Goal: Task Accomplishment & Management: Use online tool/utility

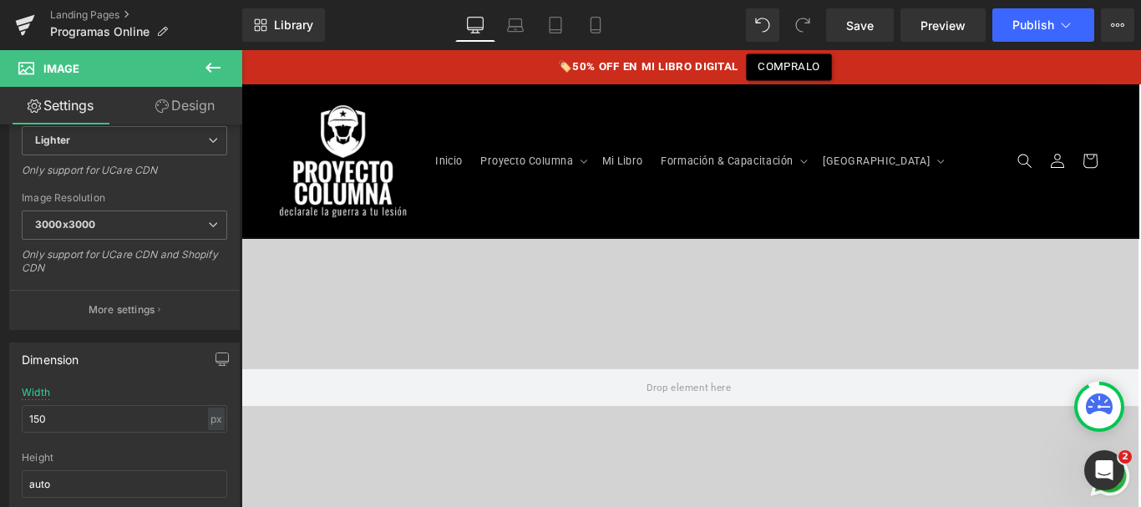
scroll to position [2052, 0]
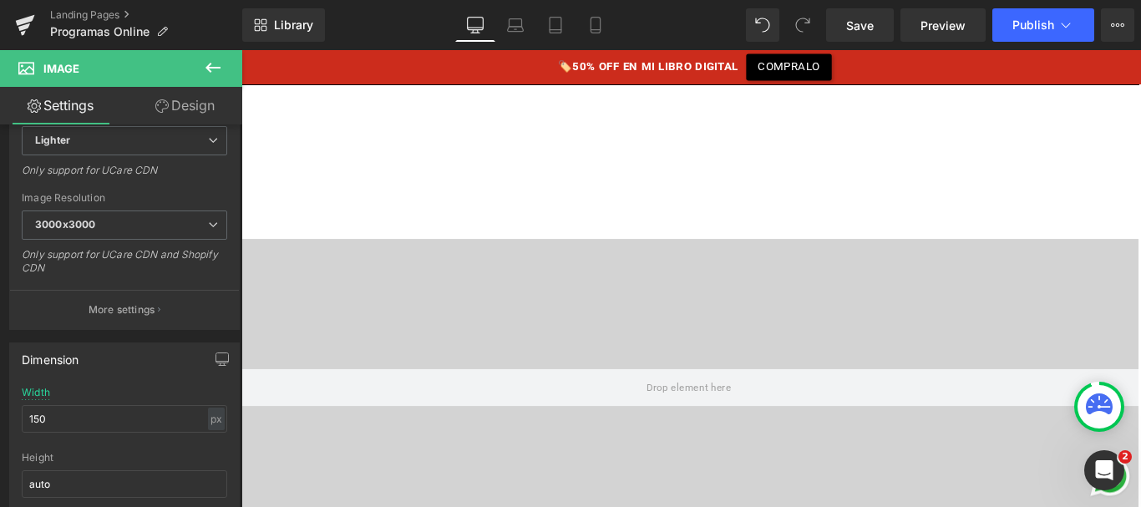
scroll to position [2914, 0]
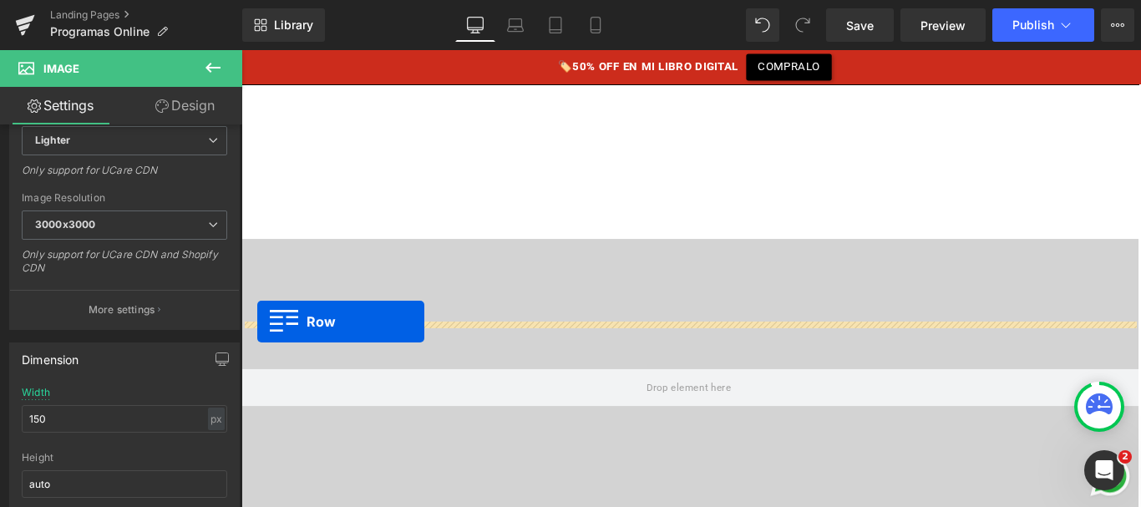
drag, startPoint x: 246, startPoint y: 233, endPoint x: 259, endPoint y: 355, distance: 122.7
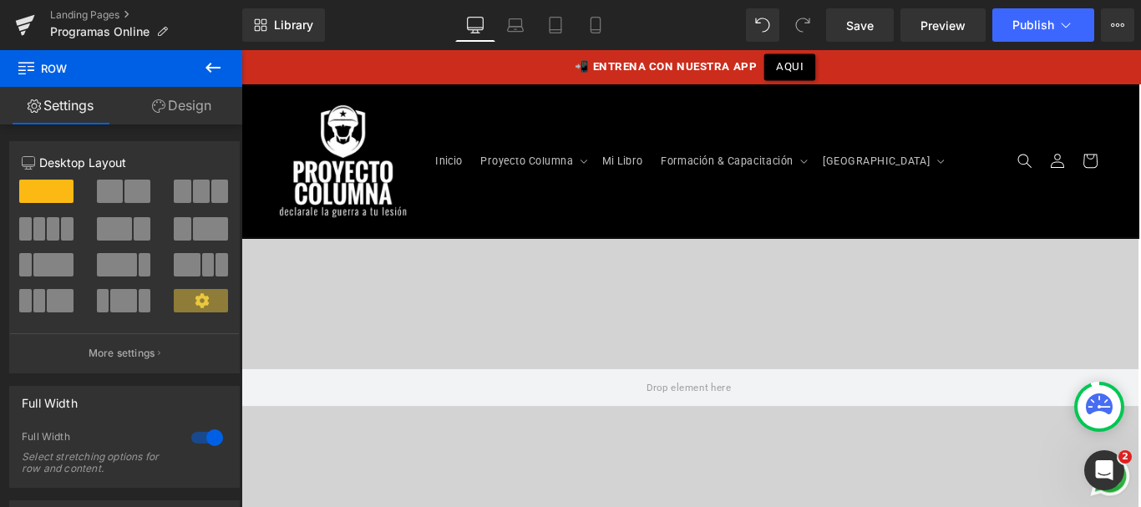
scroll to position [3162, 0]
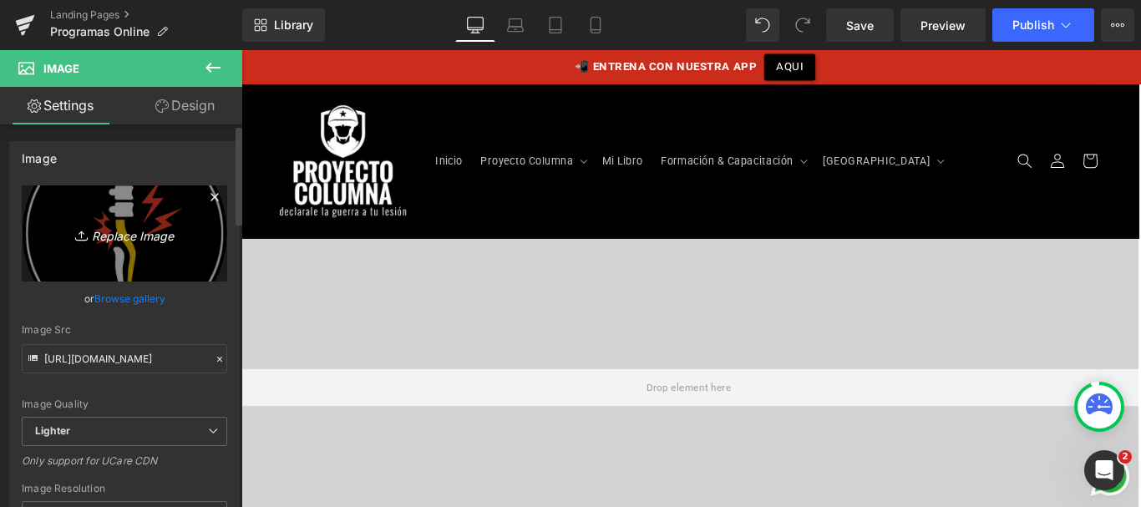
click at [101, 253] on link "Replace Image" at bounding box center [124, 233] width 205 height 96
type input "C:\fakepath\icono-columnablindada.png"
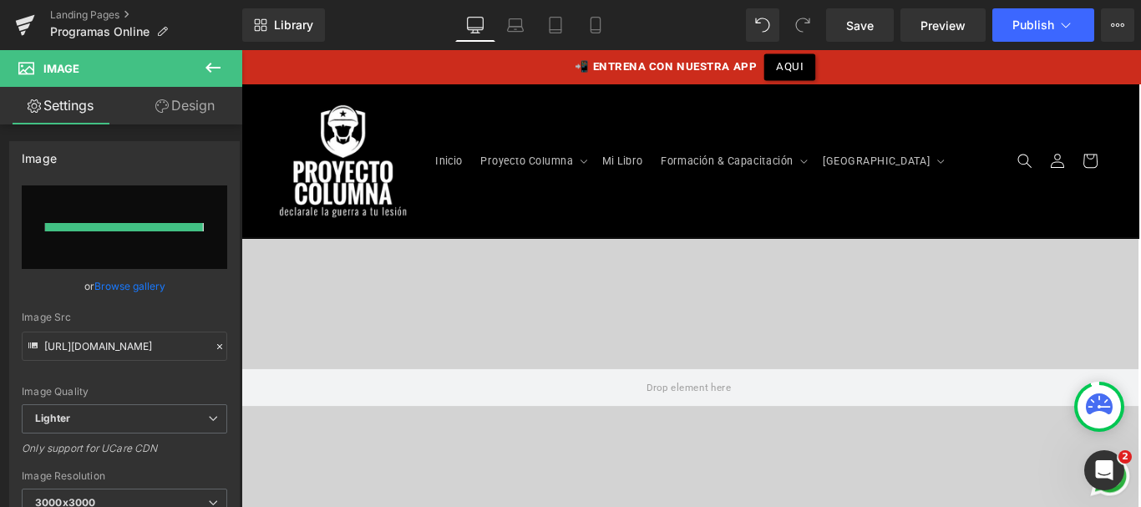
type input "[URL][DOMAIN_NAME]"
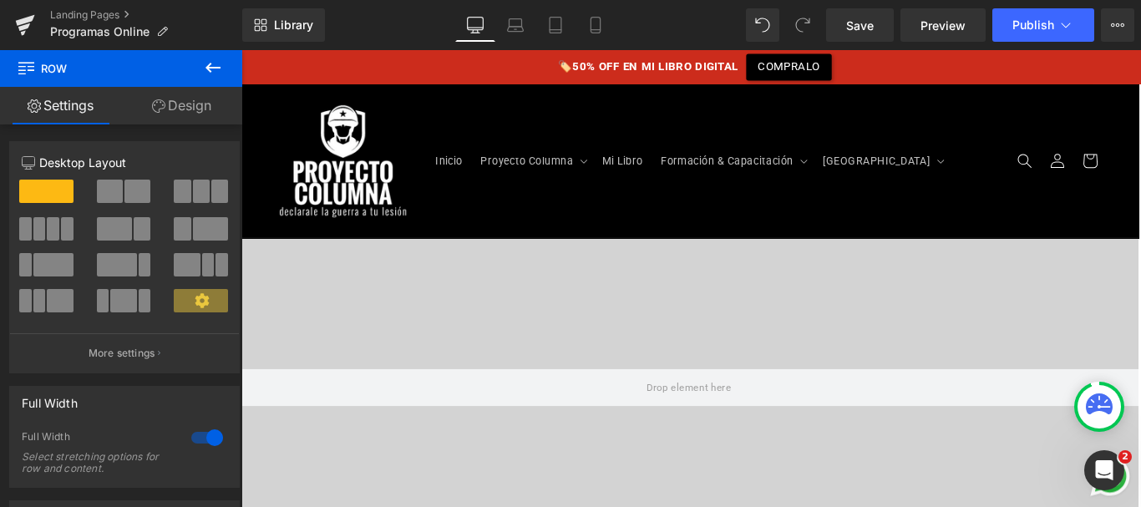
scroll to position [3243, 0]
click at [166, 107] on link "Design" at bounding box center [181, 106] width 121 height 38
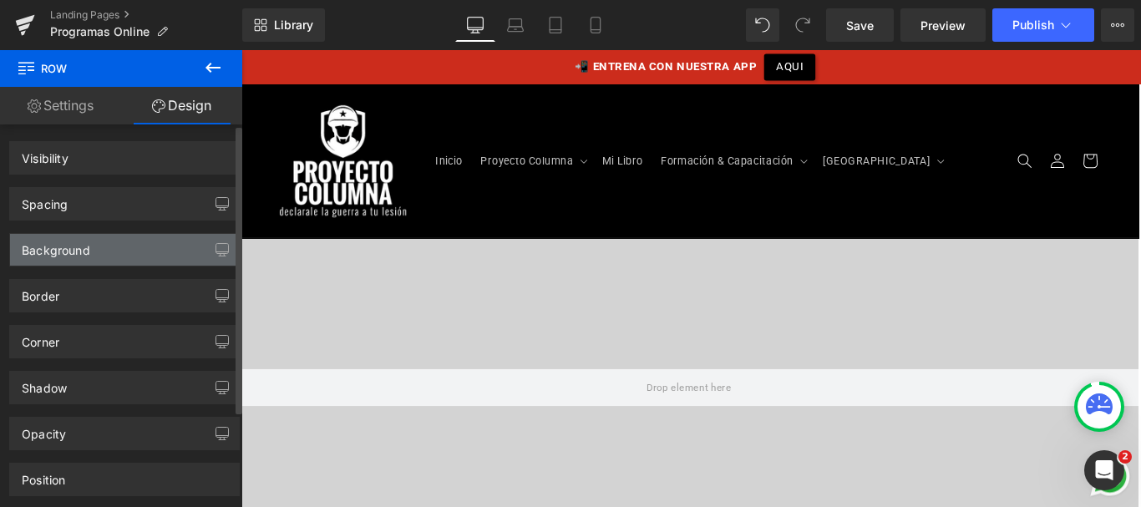
click at [103, 250] on div "Background" at bounding box center [124, 250] width 229 height 32
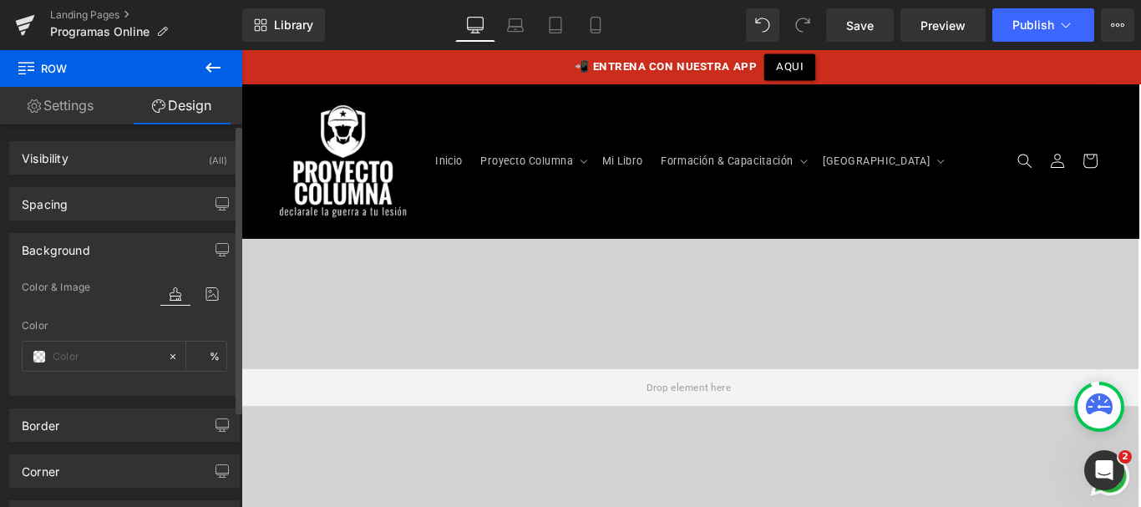
type input "#f8402a"
type input "100"
click at [99, 355] on input "#f8402a" at bounding box center [106, 356] width 107 height 18
click at [82, 358] on input "#f8402a" at bounding box center [106, 356] width 107 height 18
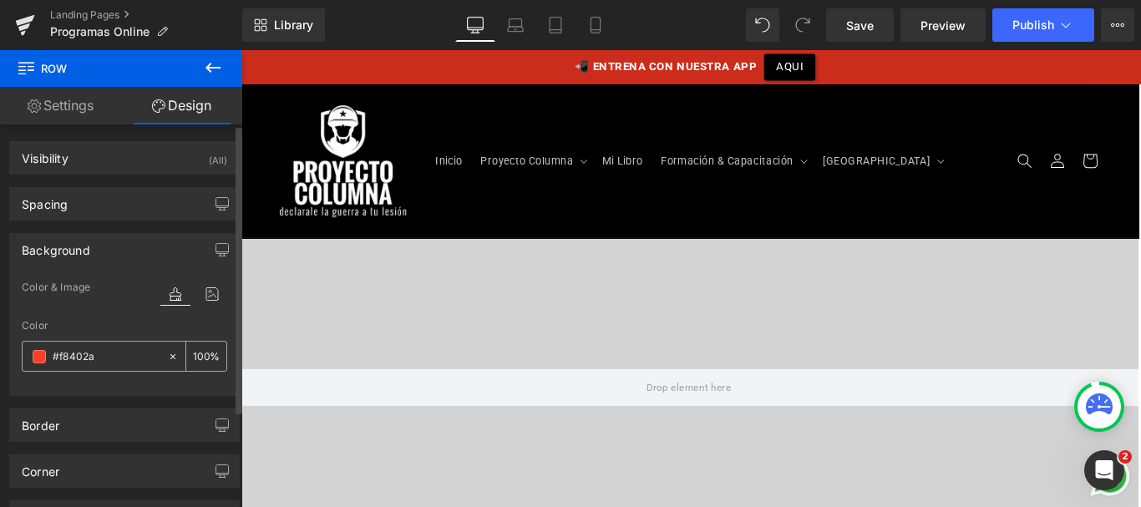
click at [82, 358] on input "#f8402a" at bounding box center [106, 356] width 107 height 18
type input "#0"
type input "0"
type input "#000"
type input "100"
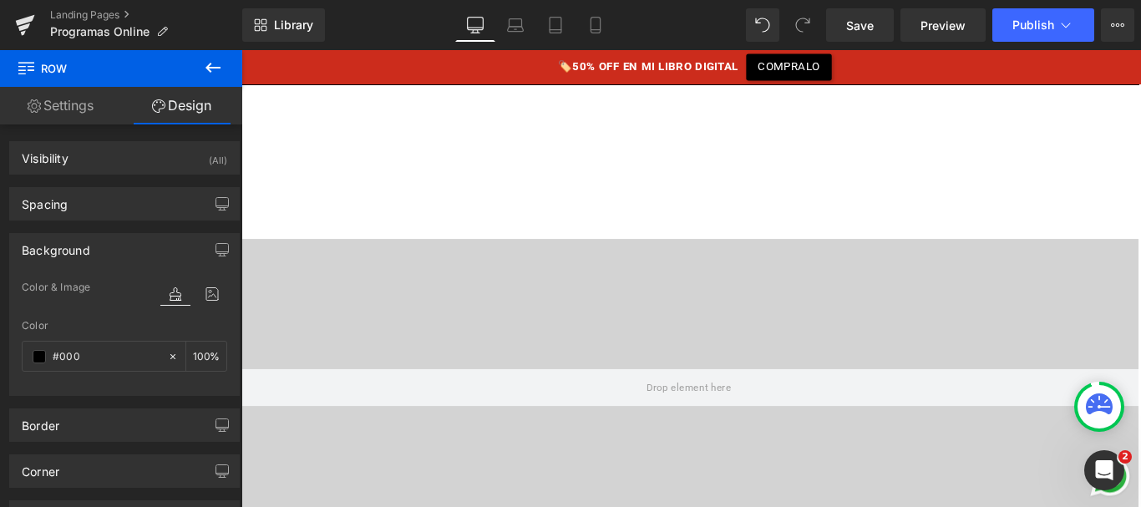
scroll to position [2980, 0]
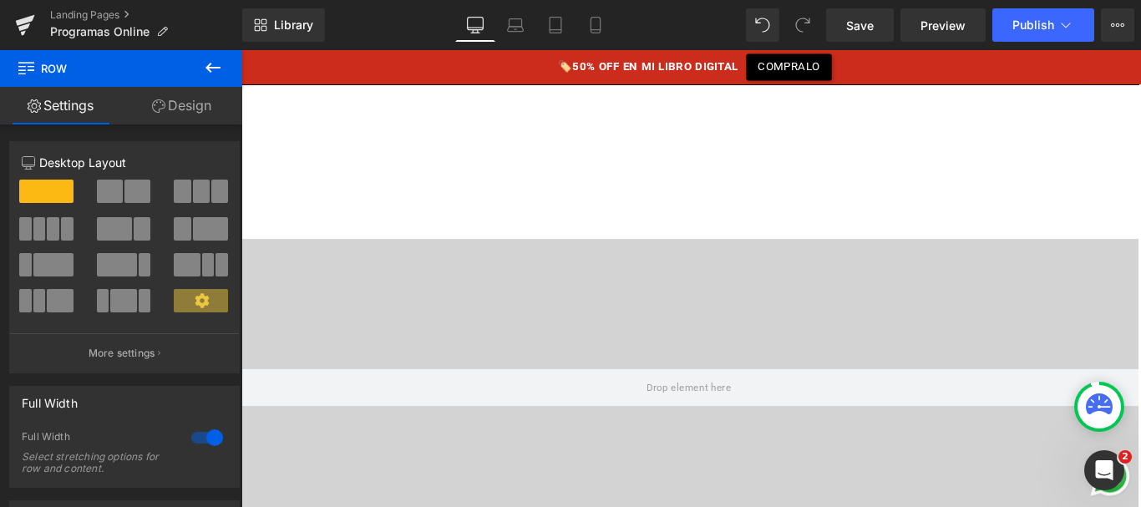
click at [178, 106] on link "Design" at bounding box center [181, 106] width 121 height 38
click at [0, 0] on div "Background" at bounding box center [0, 0] width 0 height 0
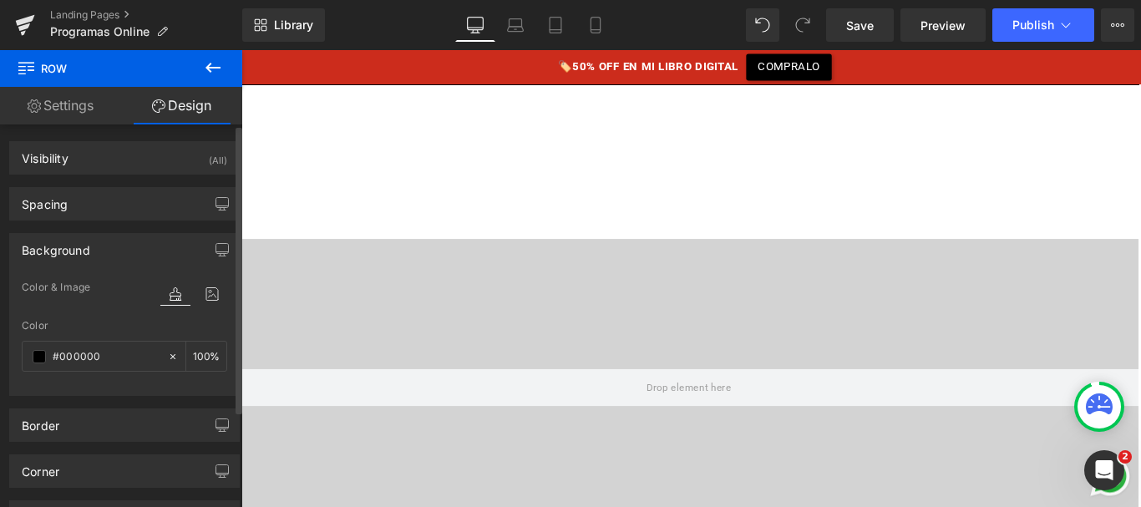
type input "#000000"
type input "100"
click at [86, 357] on input "#000000" at bounding box center [106, 356] width 107 height 18
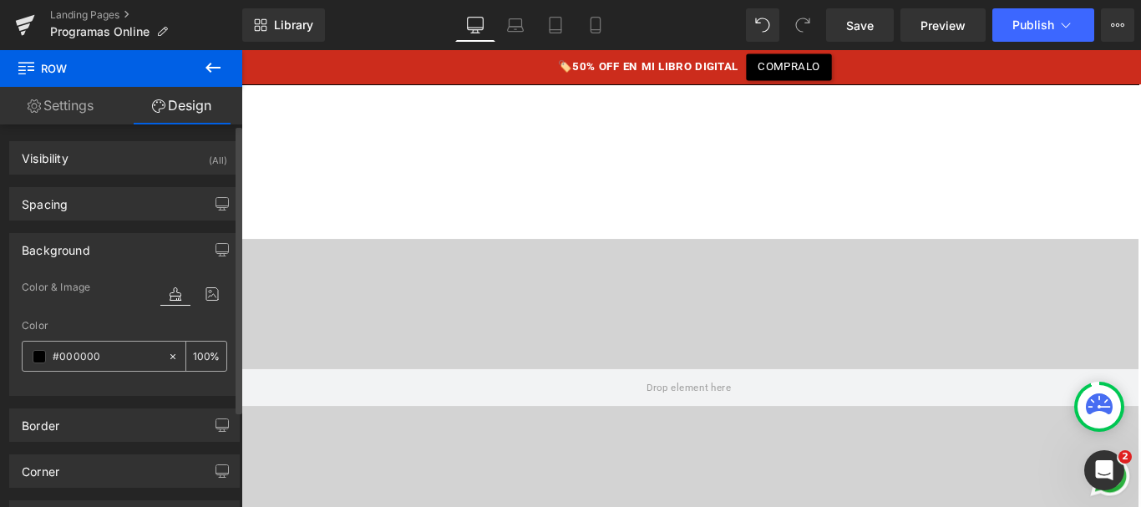
click at [97, 358] on input "#000000" at bounding box center [106, 356] width 107 height 18
type input "#e2"
type input "0"
type input "#e2e2"
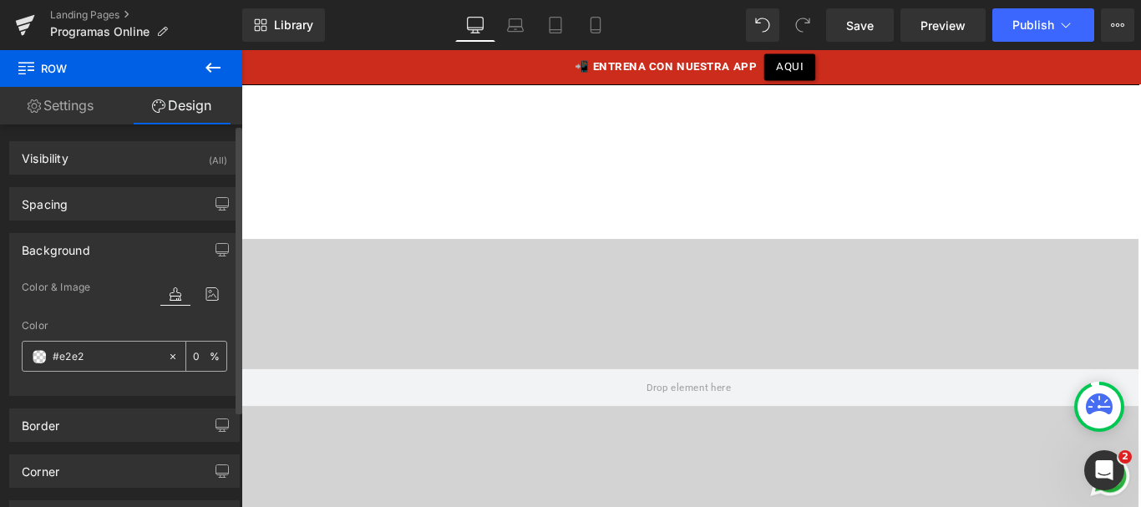
type input "13"
type input "#e2e2e2"
type input "100"
click at [80, 355] on input "#e2e2e2" at bounding box center [106, 356] width 107 height 18
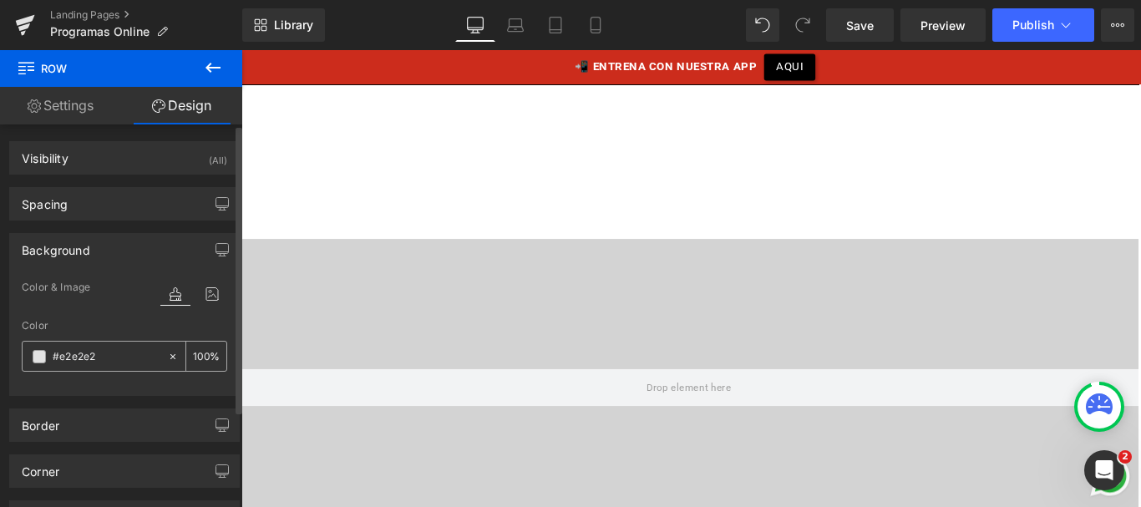
type input "#c"
type input "0"
type input "#ccc"
type input "100"
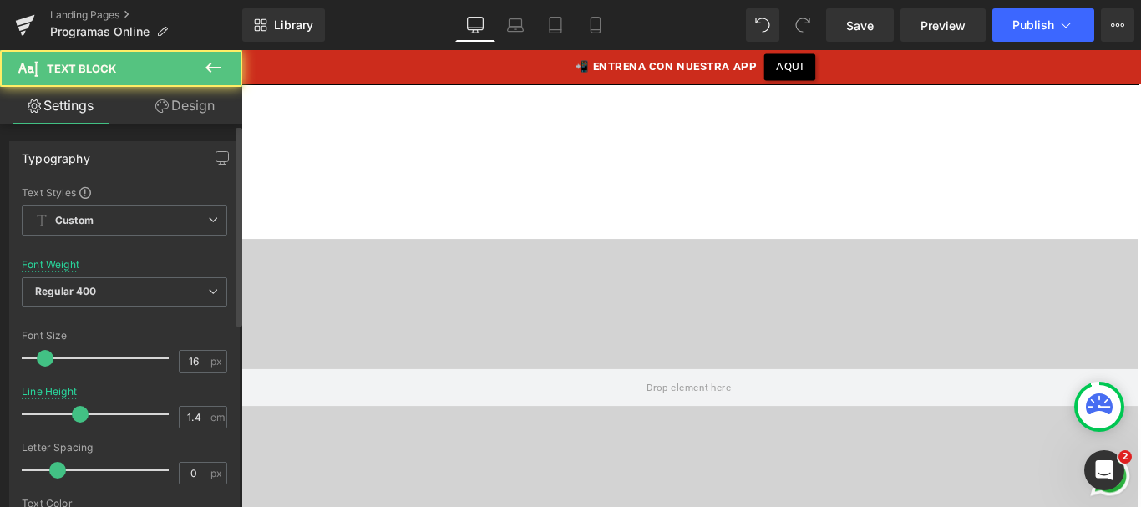
click at [118, 387] on div "Line Height 1.4 em" at bounding box center [124, 414] width 205 height 56
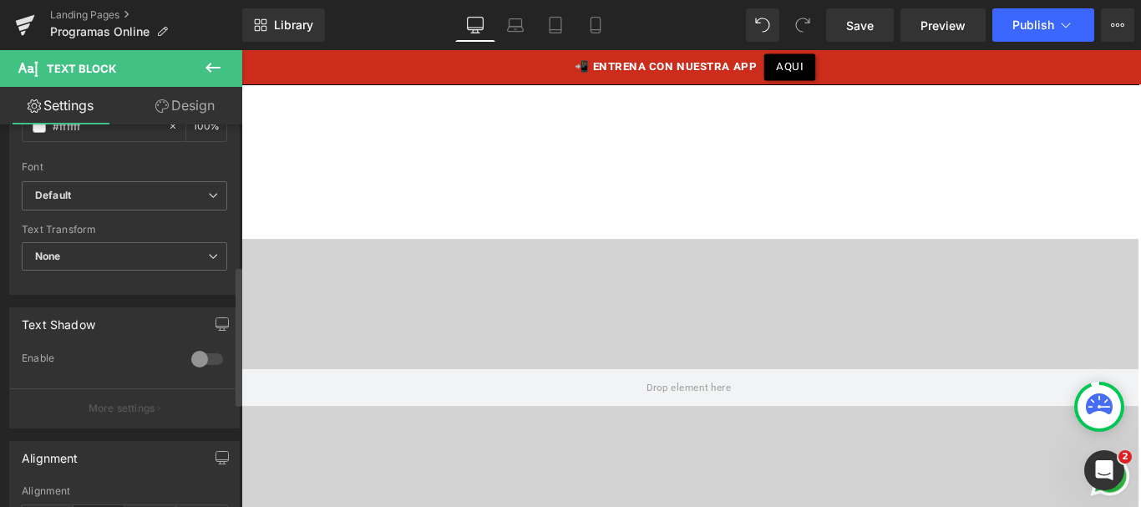
scroll to position [286, 0]
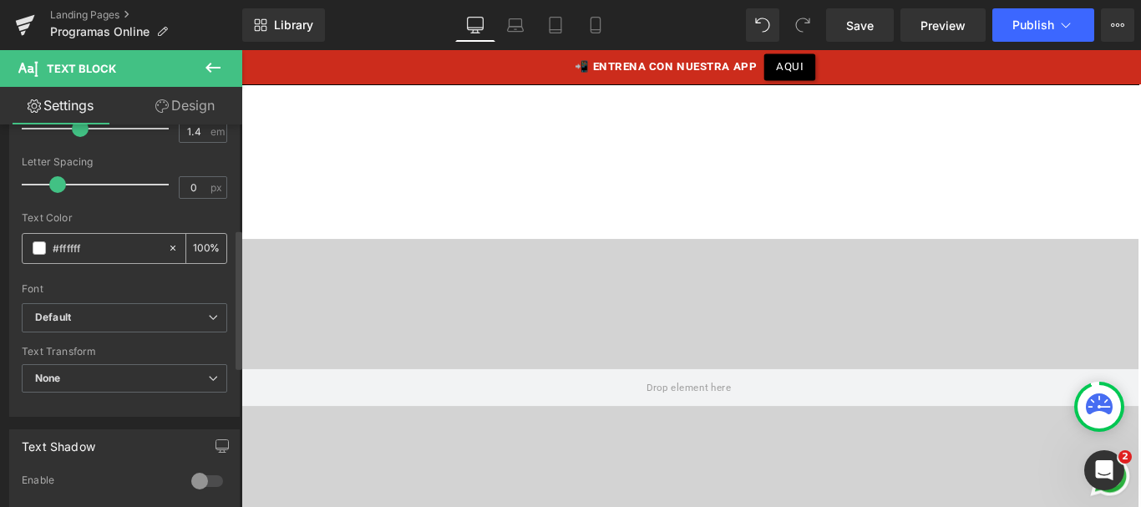
click at [71, 256] on input "#ffffff" at bounding box center [106, 248] width 107 height 18
type input "#00"
type input "0"
type input "#000"
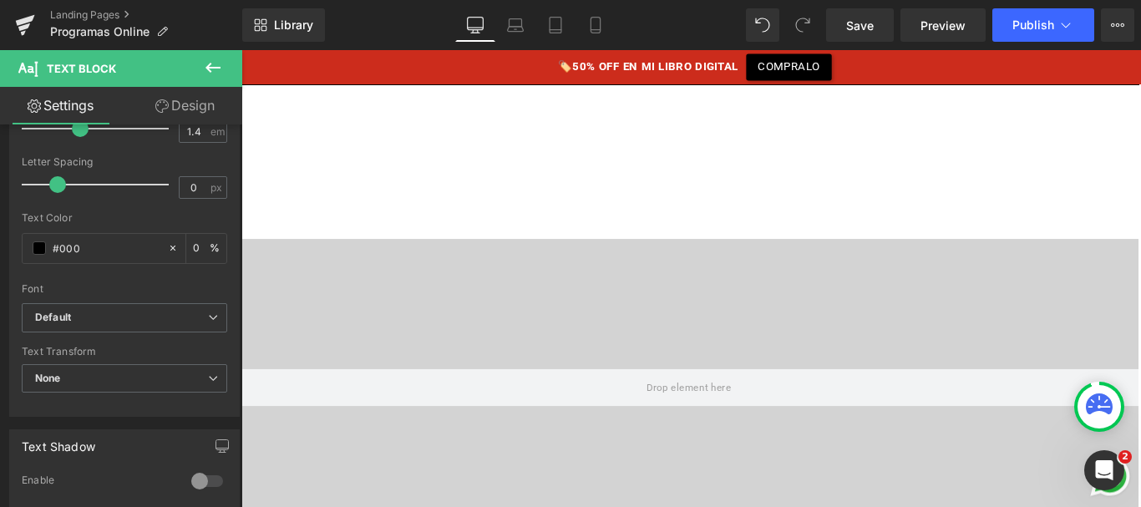
type input "100"
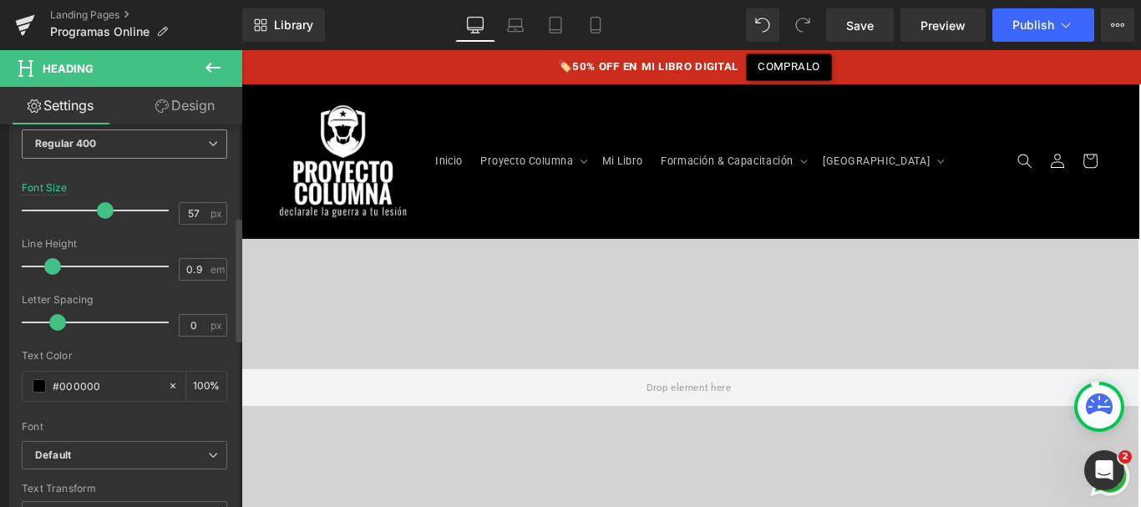
scroll to position [289, 0]
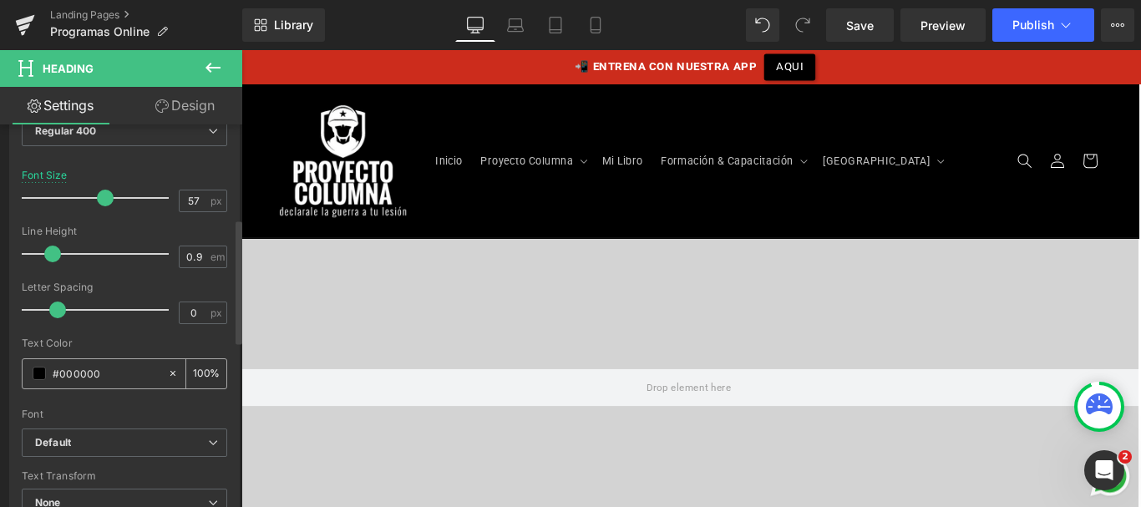
click at [82, 379] on input "#000000" at bounding box center [106, 373] width 107 height 18
click at [113, 372] on input "#000000" at bounding box center [106, 373] width 107 height 18
type input "#00"
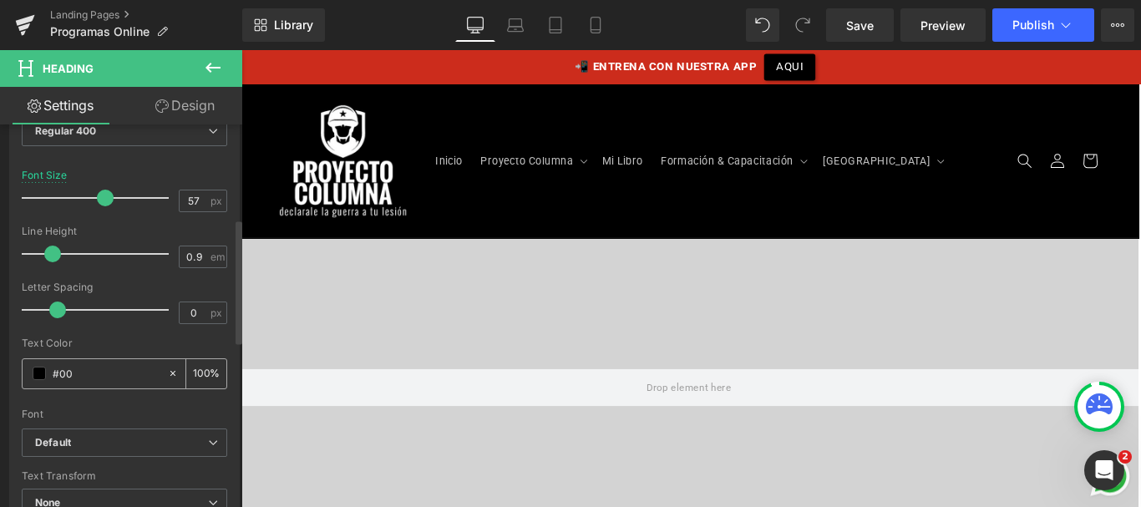
type input "0"
click at [79, 379] on input "#00" at bounding box center [106, 373] width 107 height 18
click at [58, 372] on input "#00" at bounding box center [106, 373] width 107 height 18
type input "#fff"
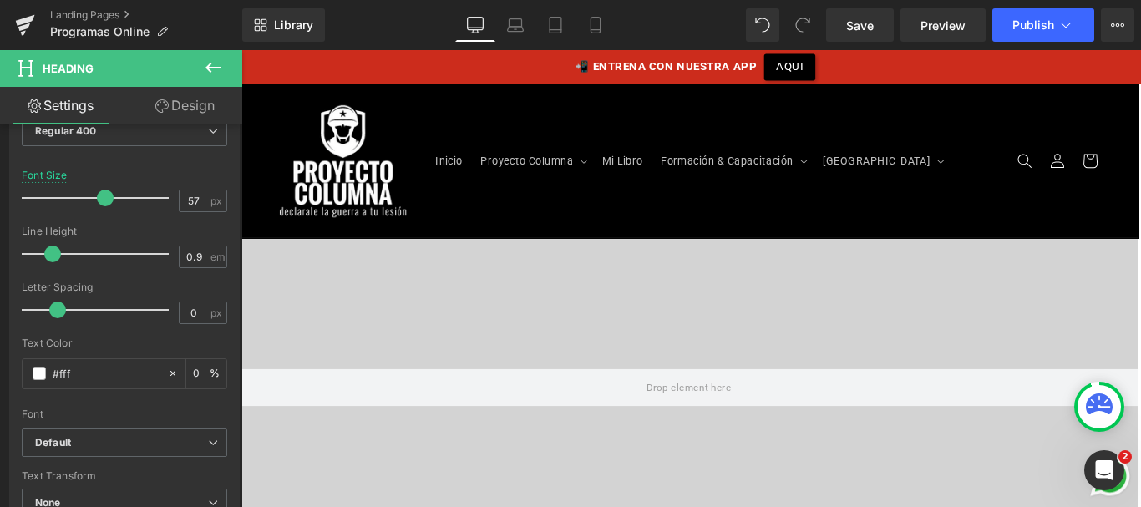
type input "100"
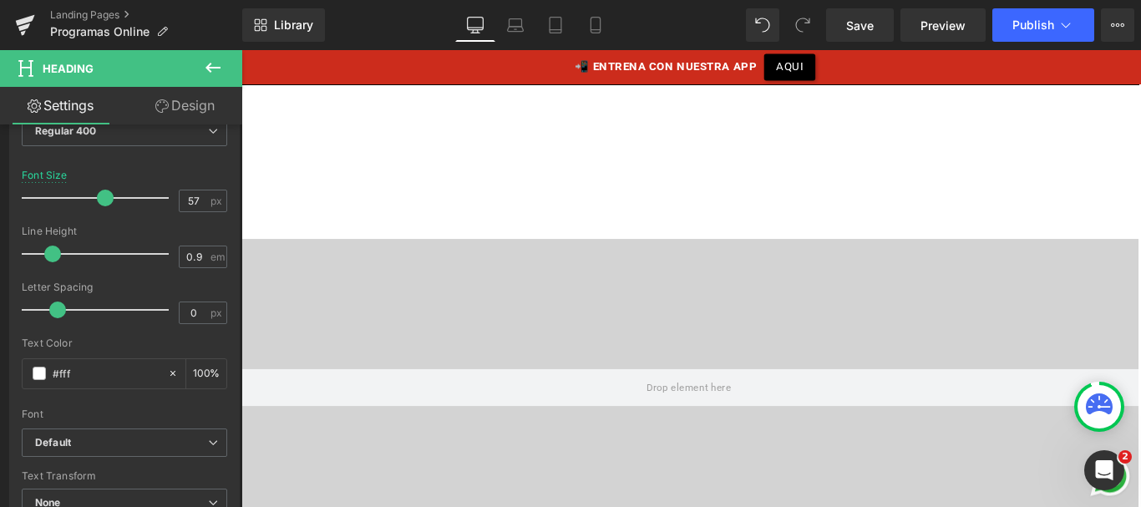
scroll to position [3517, 0]
click at [862, 18] on span "Save" at bounding box center [860, 26] width 28 height 18
type input "#ffffff"
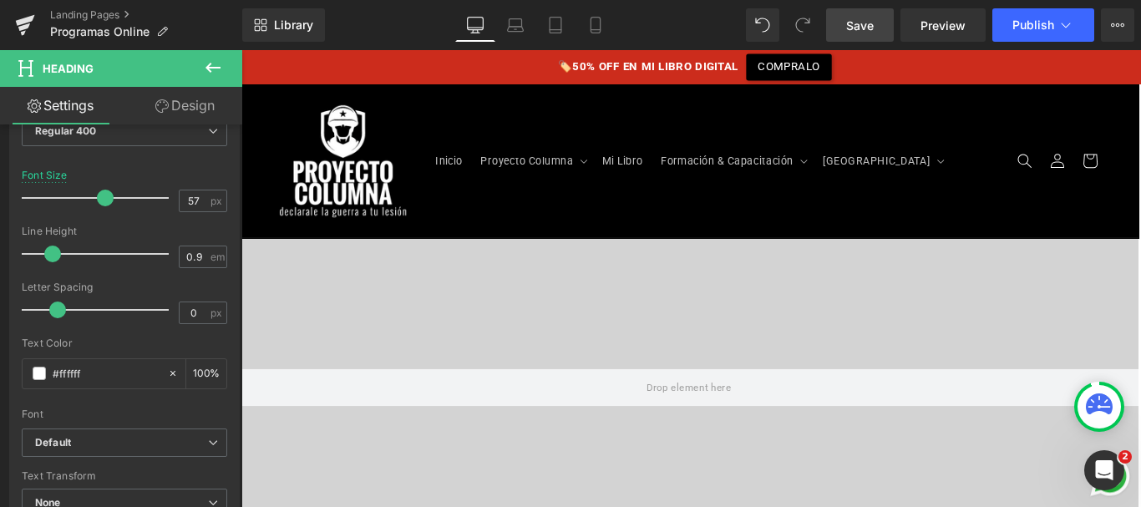
scroll to position [4108, 0]
click at [860, 23] on span "Save" at bounding box center [860, 26] width 28 height 18
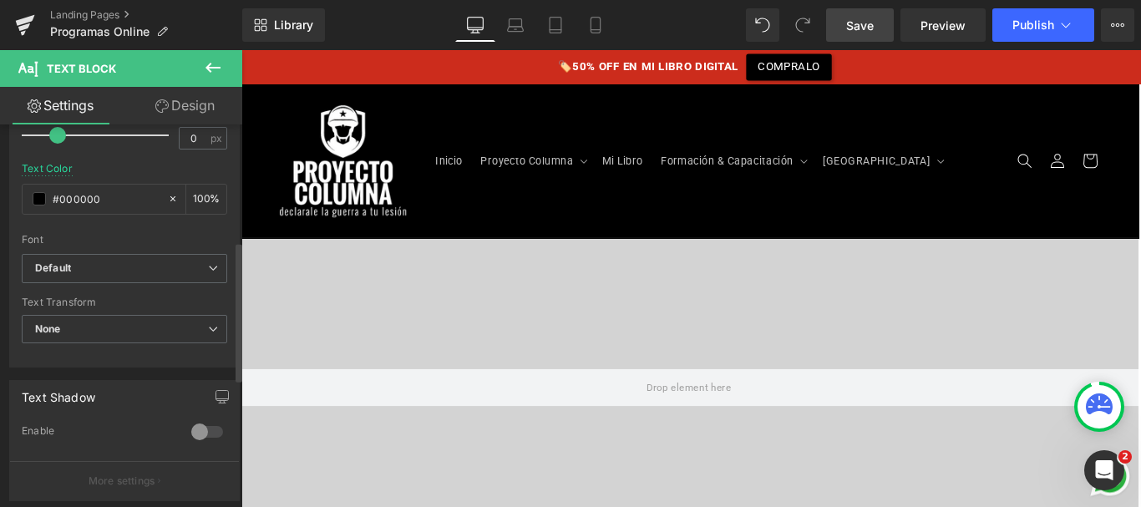
scroll to position [316, 0]
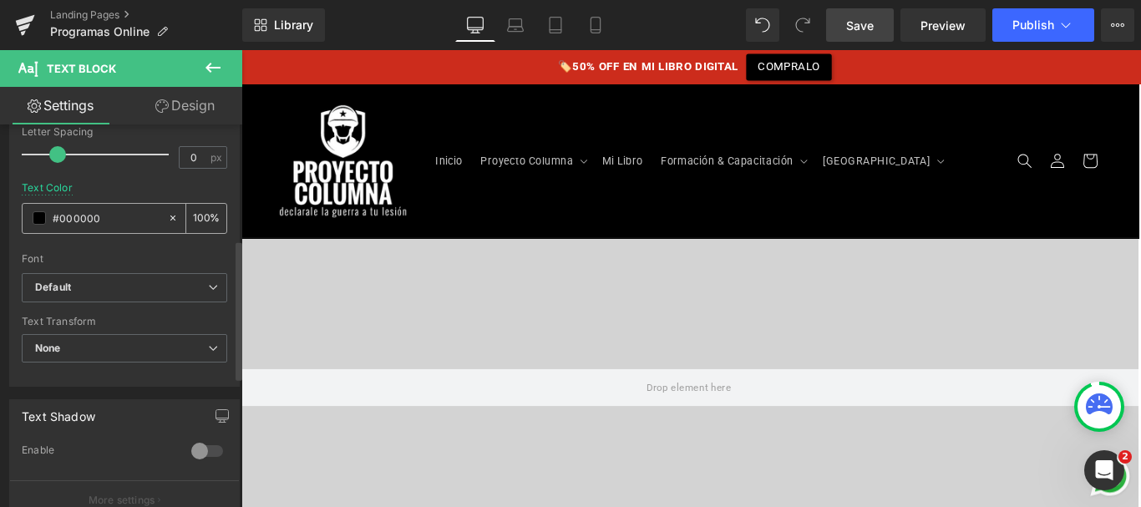
click at [82, 220] on input "#000000" at bounding box center [106, 218] width 107 height 18
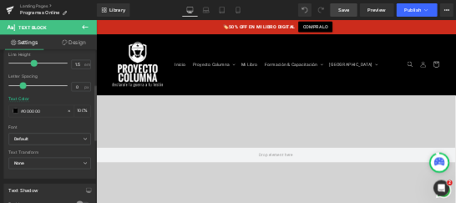
scroll to position [232, 0]
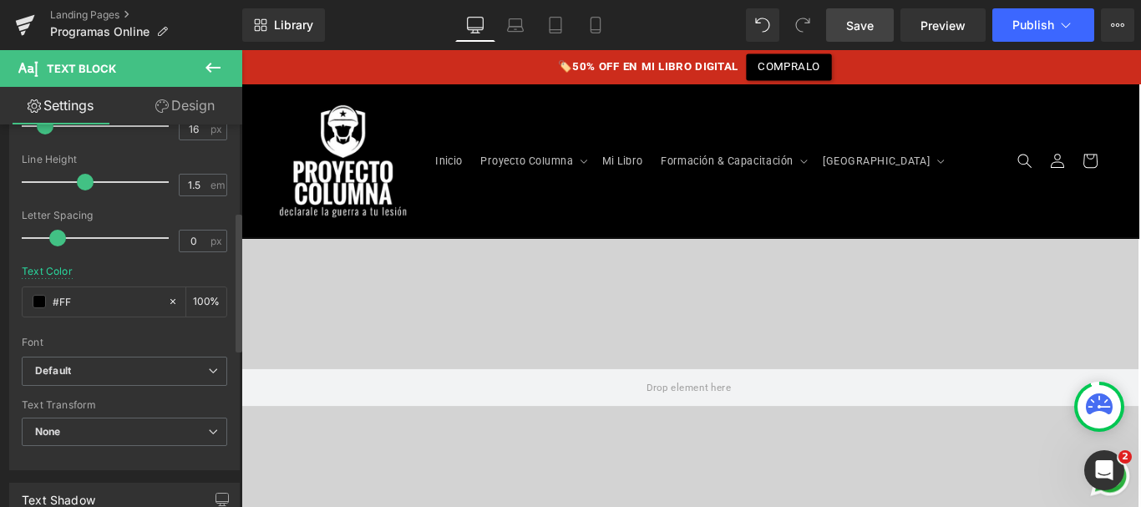
type input "#FFF"
type input "100"
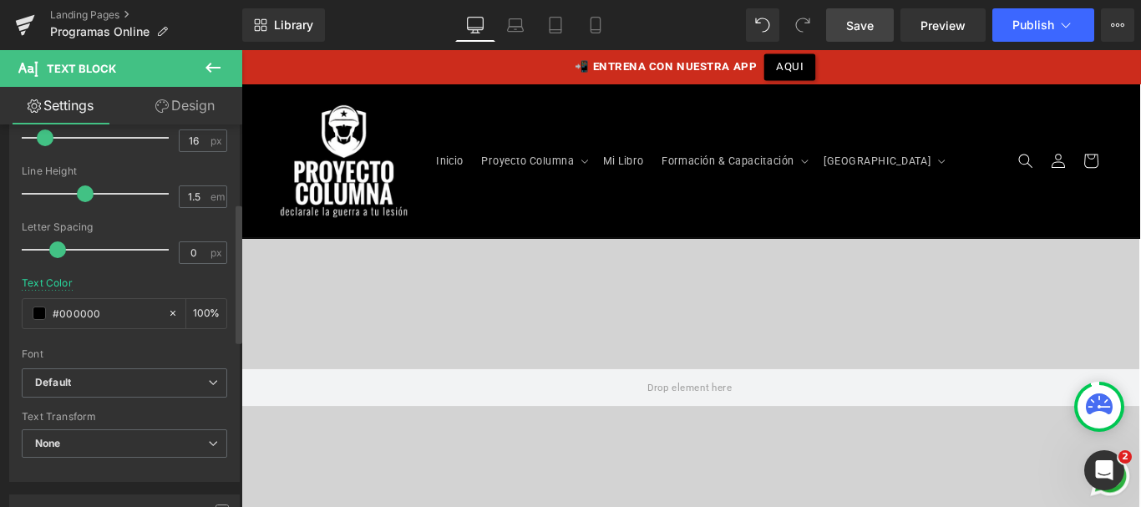
scroll to position [221, 0]
click at [82, 312] on input "#000000" at bounding box center [106, 312] width 107 height 18
type input "#FFF"
type input "100"
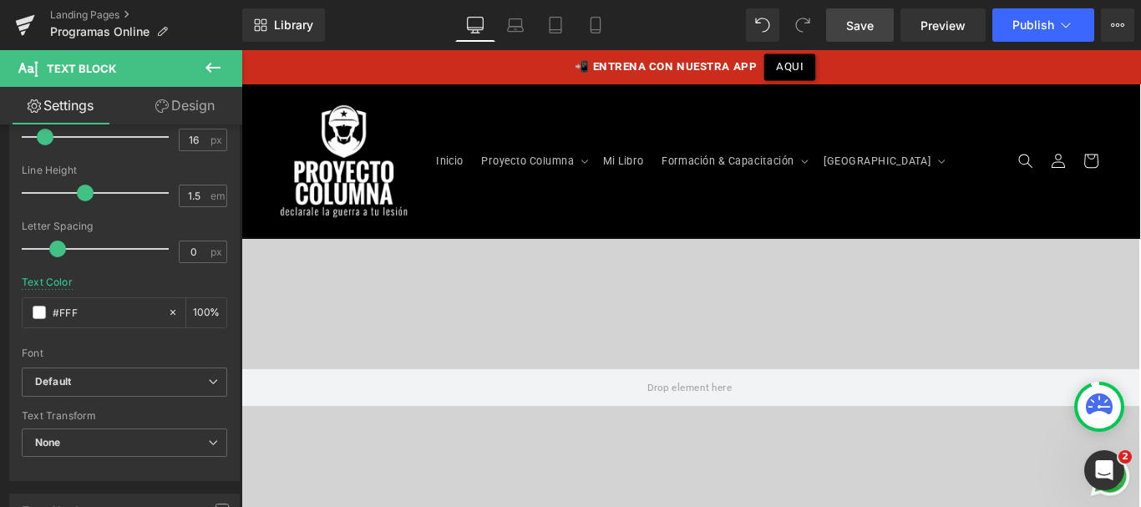
type input "#FFF"
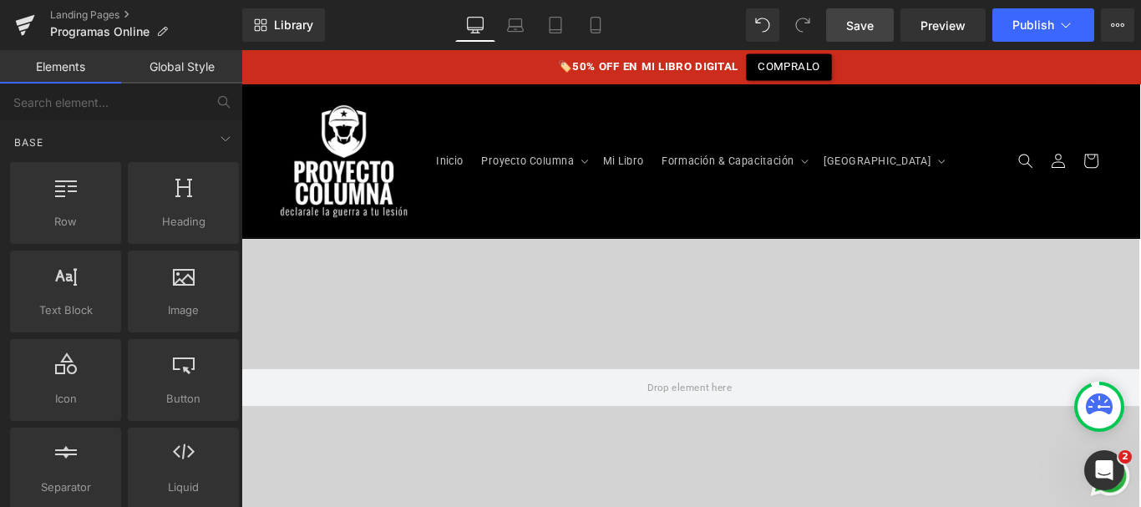
scroll to position [3134, 0]
click at [860, 23] on span "Save" at bounding box center [860, 26] width 28 height 18
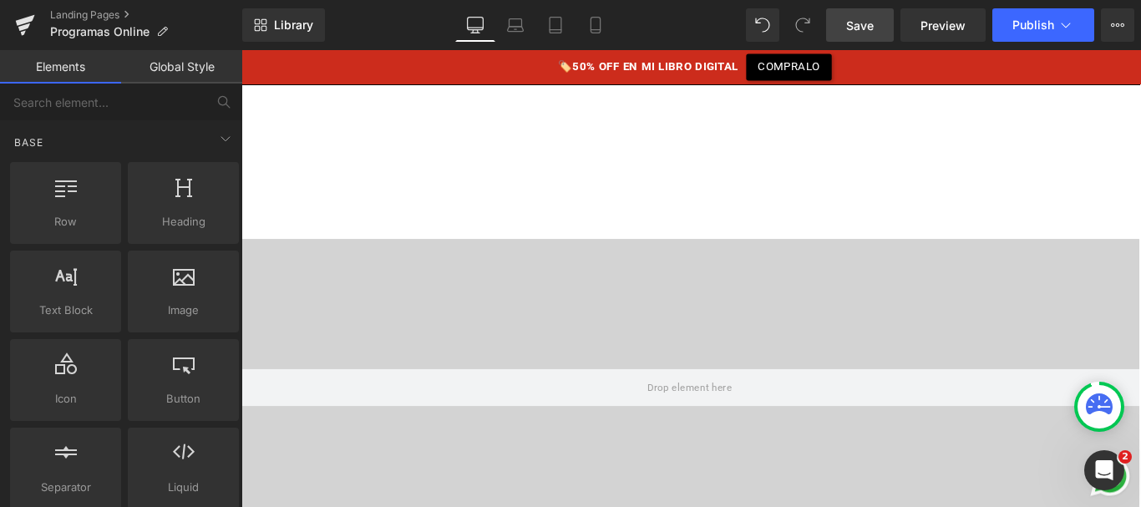
scroll to position [1154, 0]
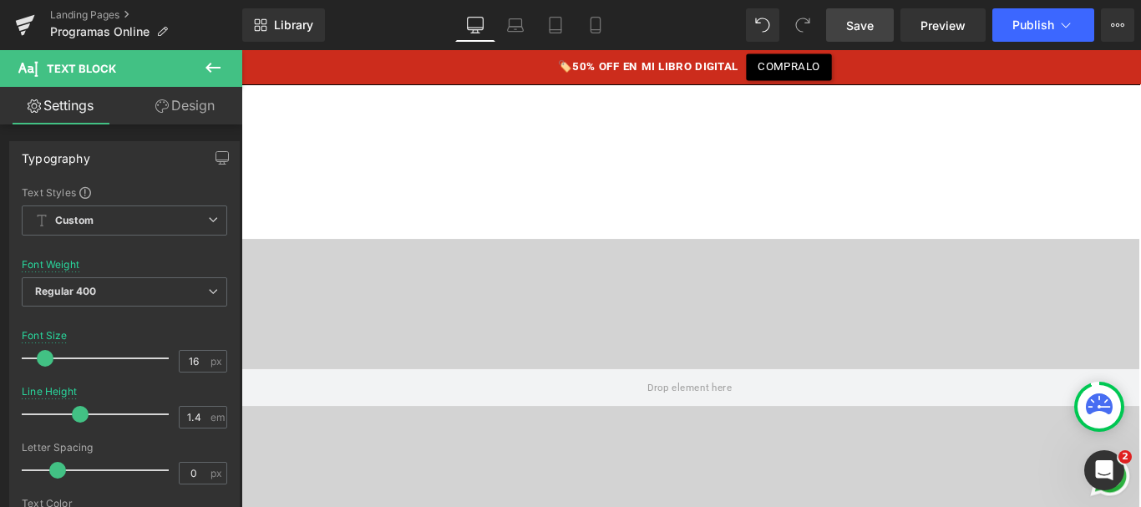
click at [860, 15] on link "Save" at bounding box center [860, 24] width 68 height 33
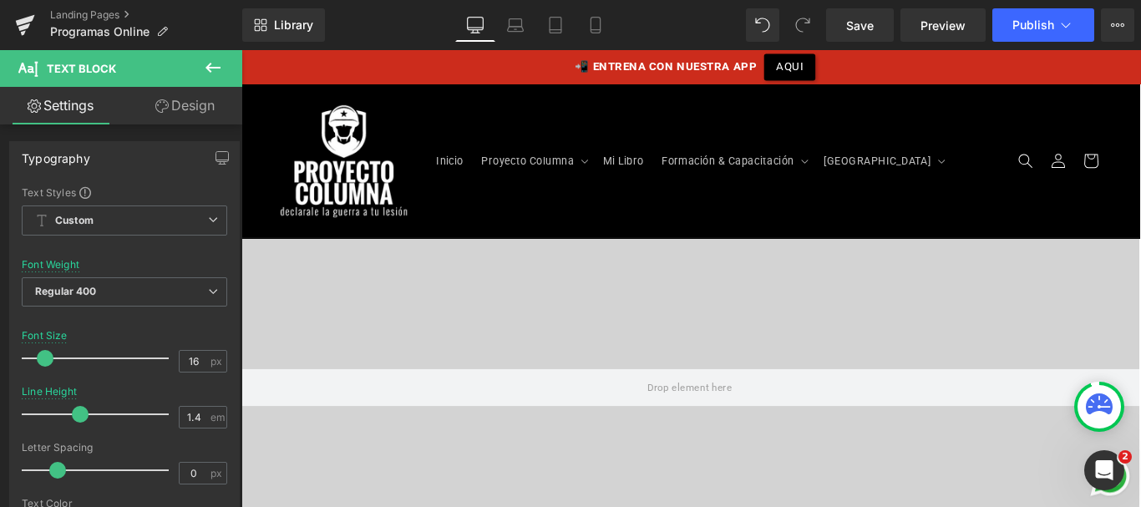
scroll to position [3569, 0]
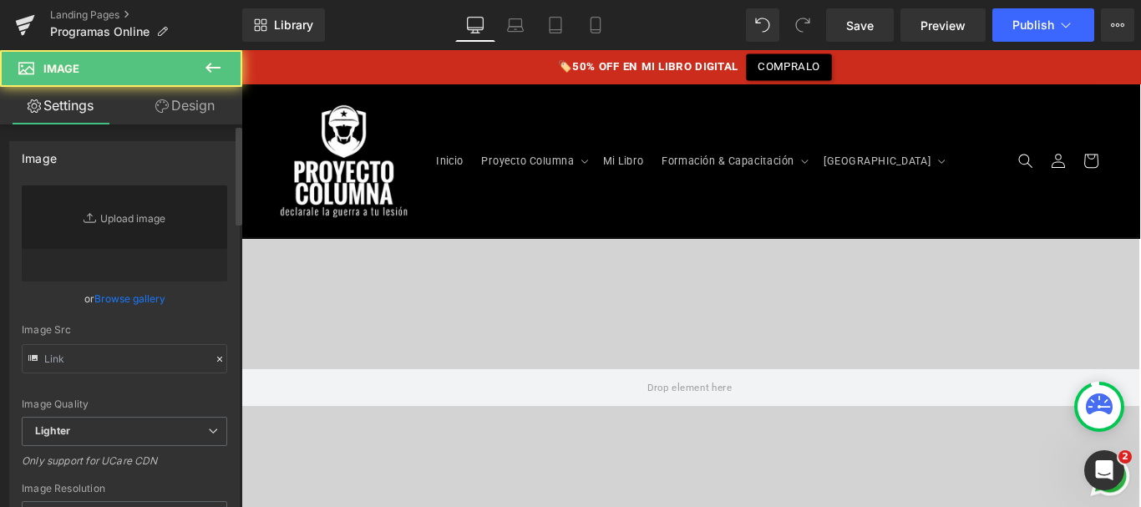
type input "[URL][DOMAIN_NAME]"
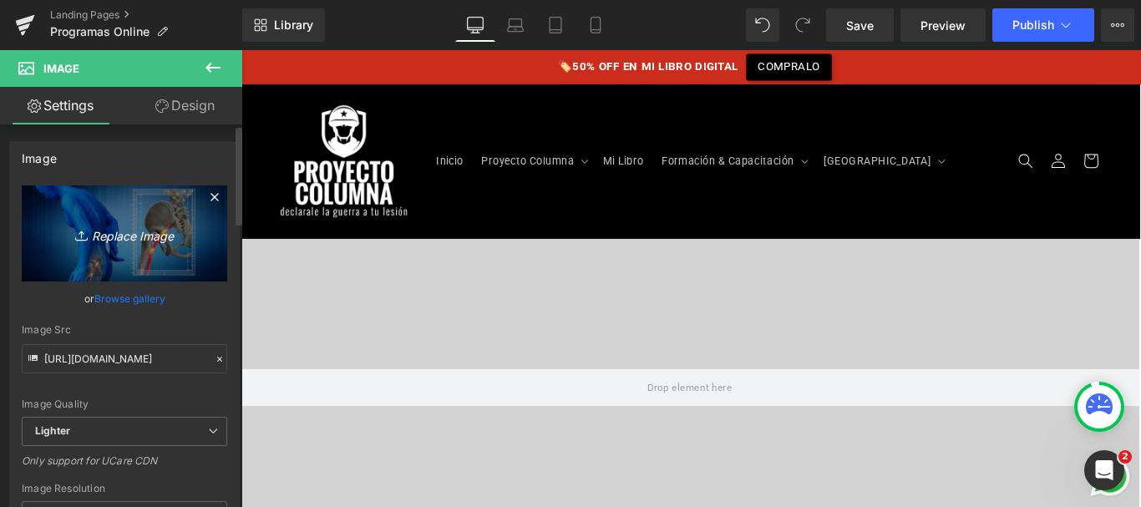
click at [95, 246] on link "Replace Image" at bounding box center [124, 233] width 205 height 96
type input "C:\fakepath\columna-blindada.png"
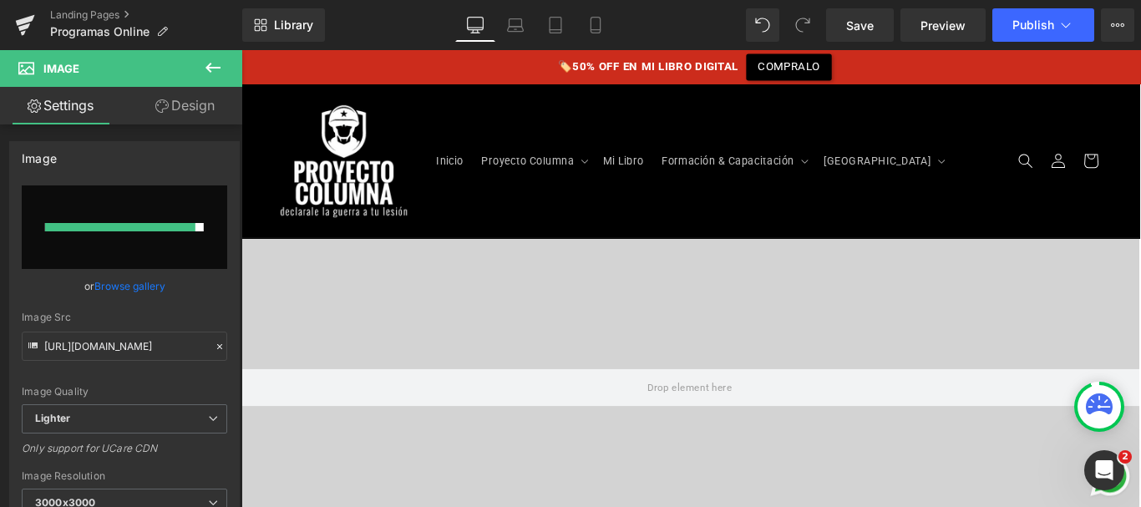
type input "[URL][DOMAIN_NAME]"
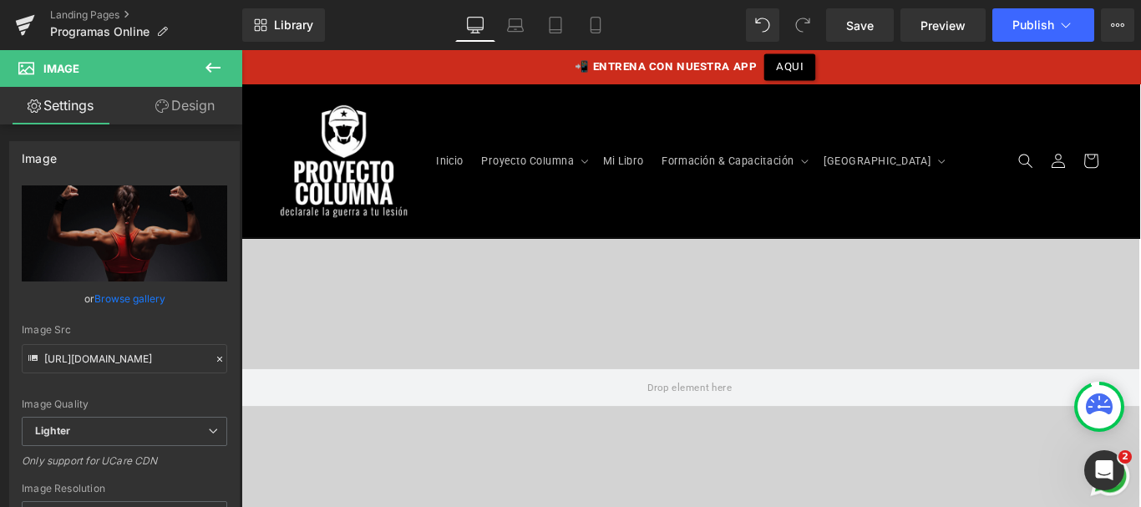
click at [181, 110] on link "Design" at bounding box center [184, 106] width 121 height 38
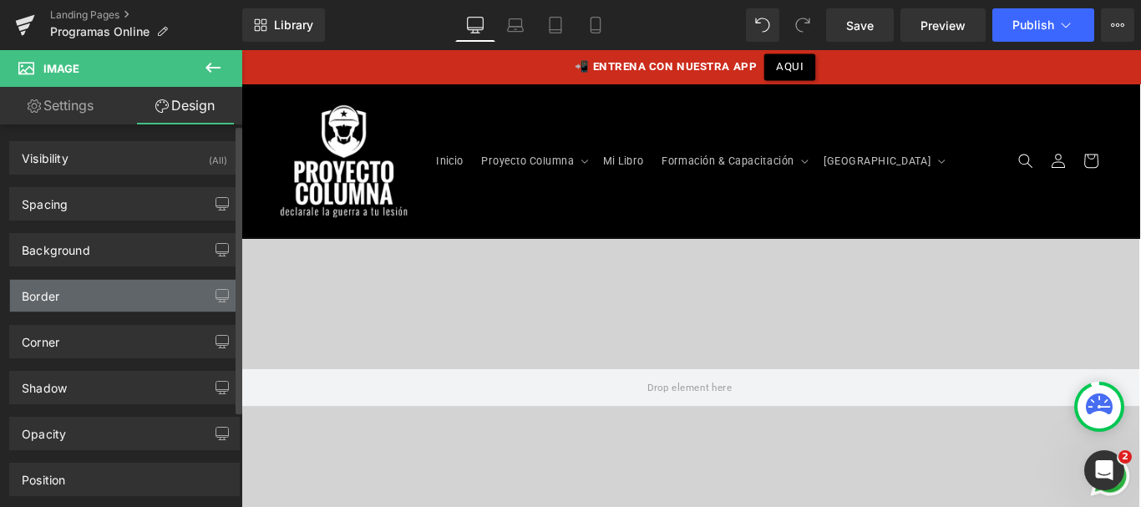
click at [71, 297] on div "Border" at bounding box center [124, 296] width 229 height 32
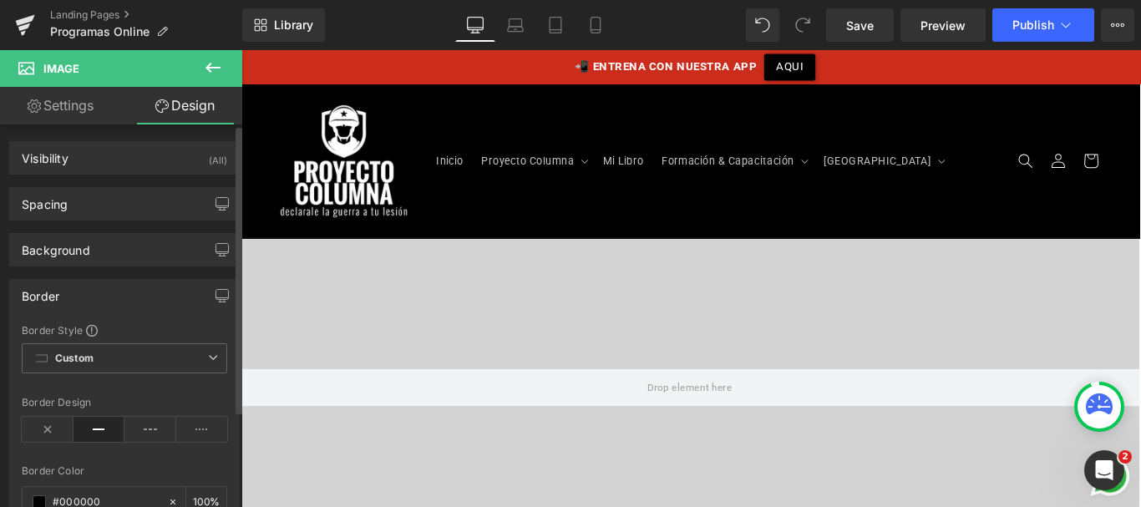
type input "#000000"
type input "100"
type input "1"
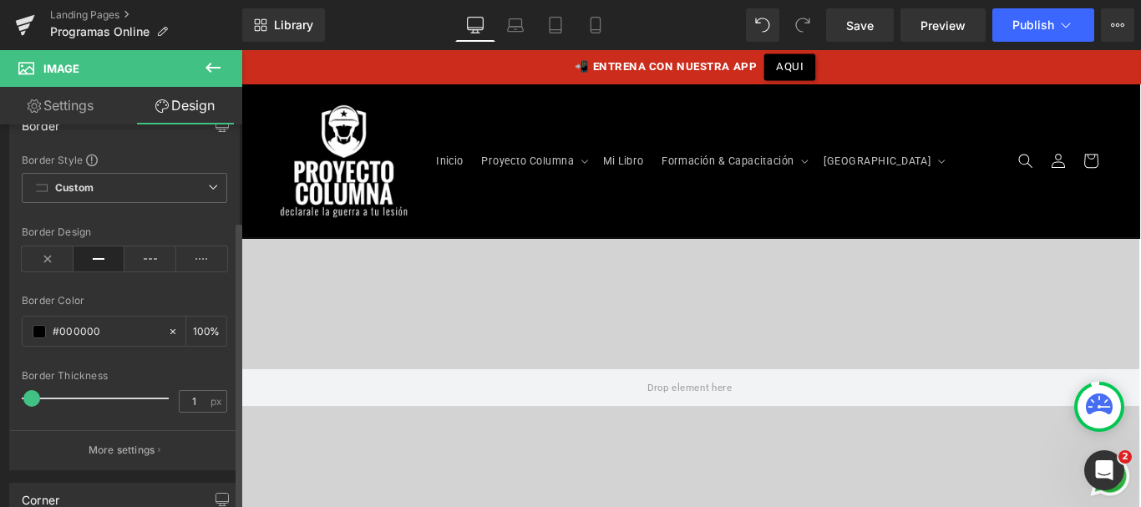
scroll to position [224, 0]
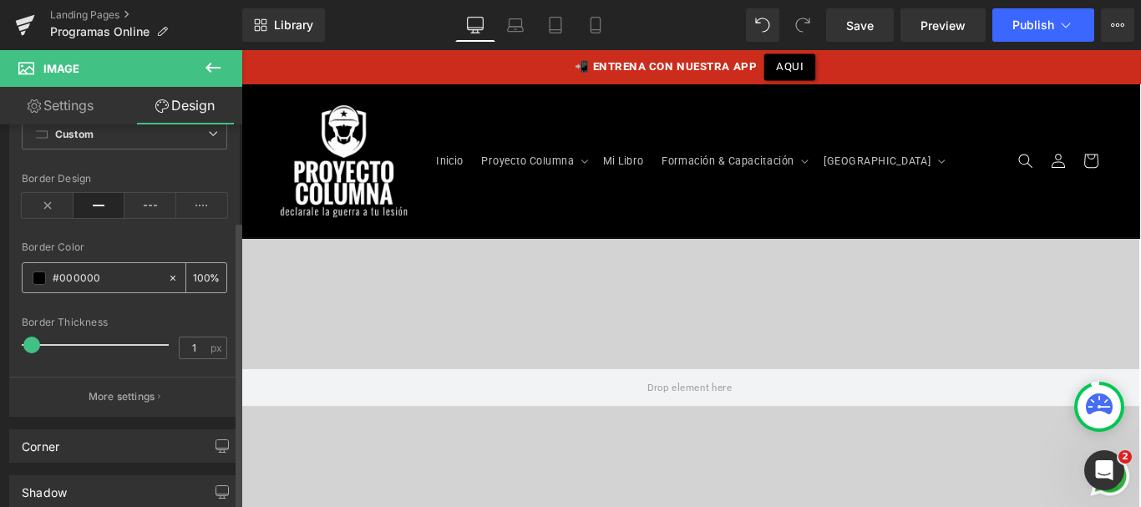
click at [81, 276] on input "#000000" at bounding box center [106, 278] width 107 height 18
click at [102, 278] on input "#000000" at bounding box center [106, 278] width 107 height 18
type input "#e2"
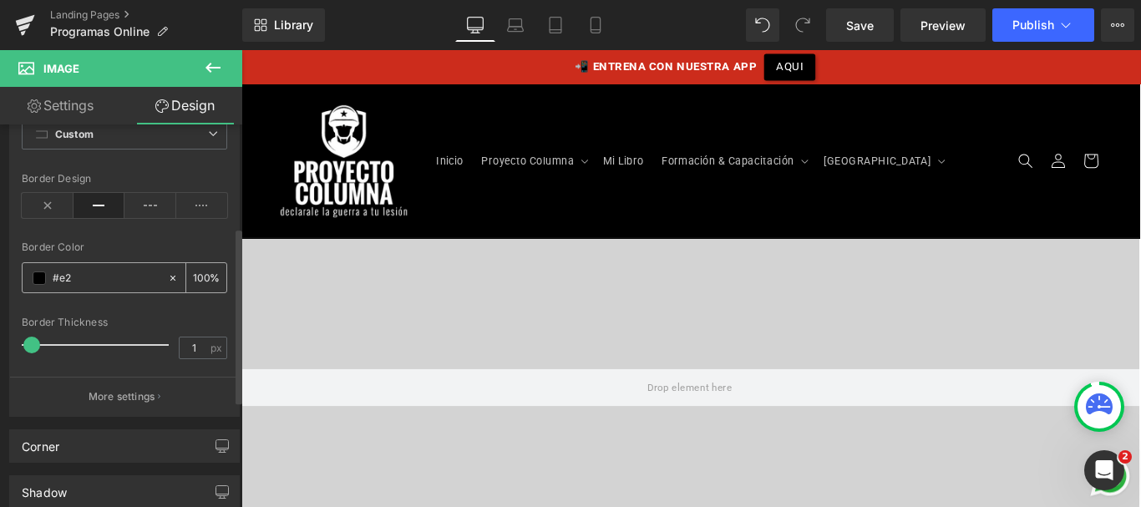
type input "0"
type input "#e2e2"
type input "100"
type input "#e2e2e2"
type input "100"
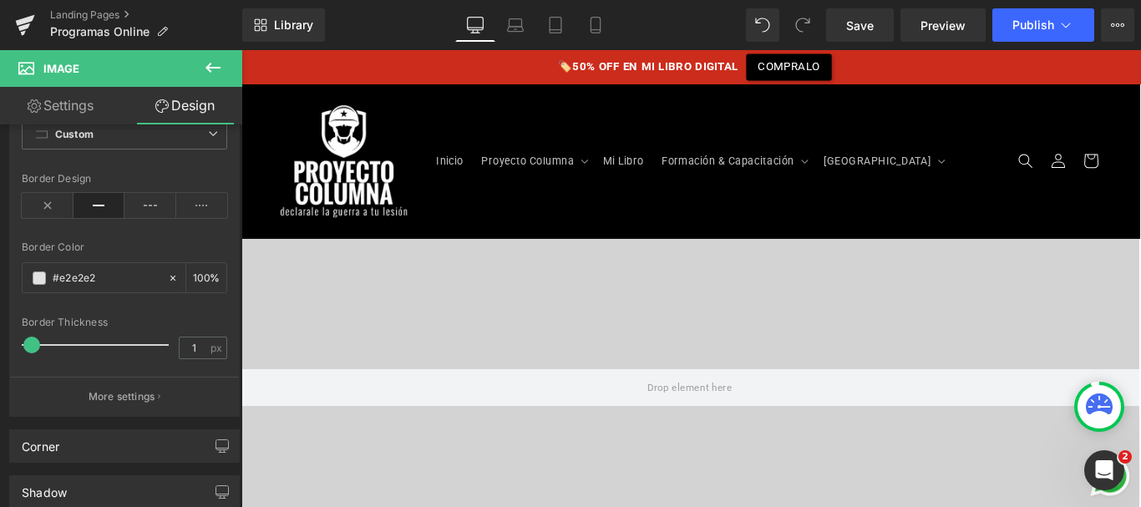
scroll to position [3273, 0]
type input "#e2e2e2"
click at [861, 28] on span "Save" at bounding box center [860, 26] width 28 height 18
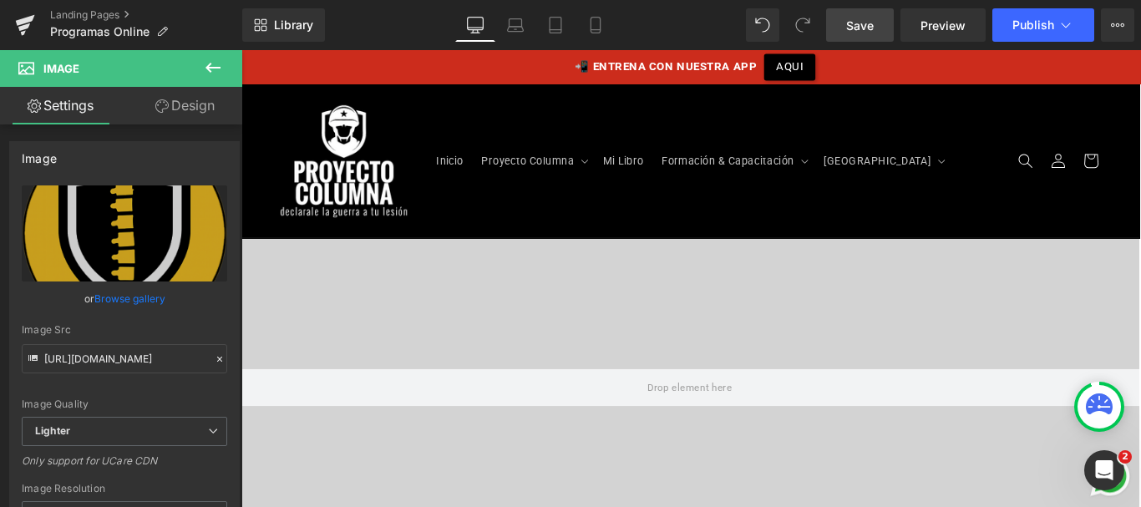
click at [208, 100] on link "Design" at bounding box center [184, 106] width 121 height 38
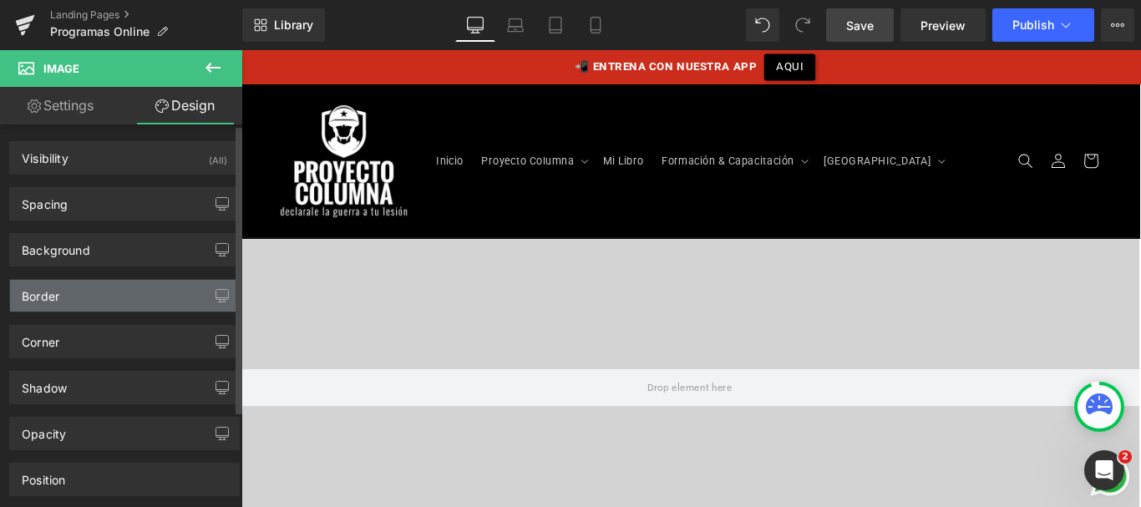
type input "#000000"
type input "75"
type input "0"
click at [87, 295] on div "Border" at bounding box center [124, 296] width 229 height 32
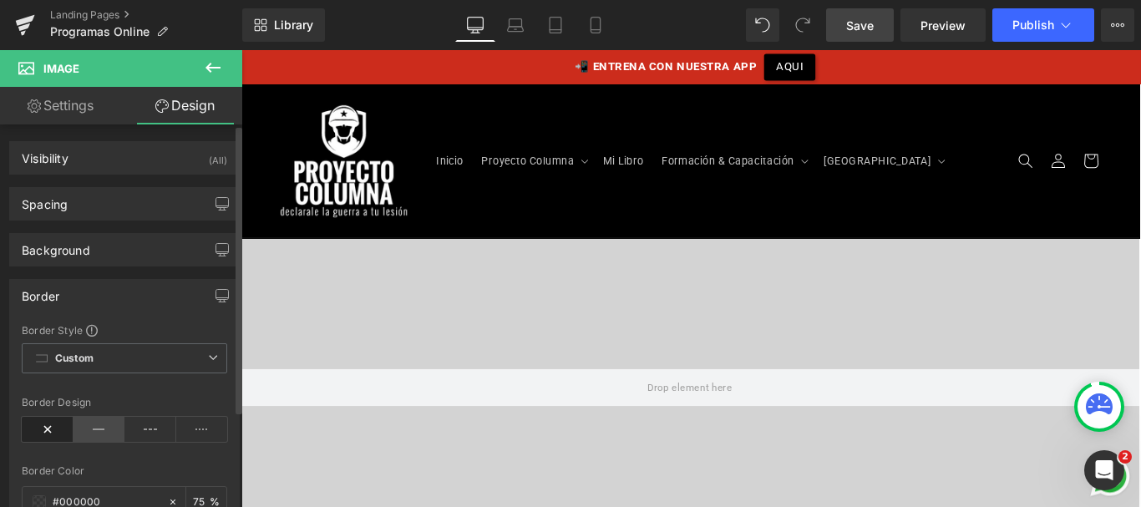
click at [94, 417] on icon at bounding box center [100, 429] width 52 height 25
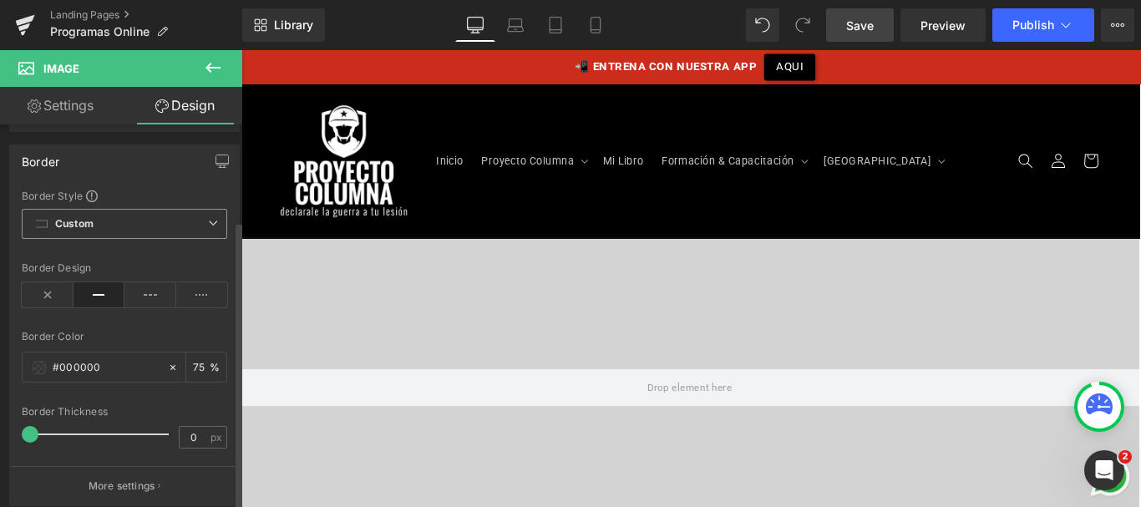
scroll to position [149, 0]
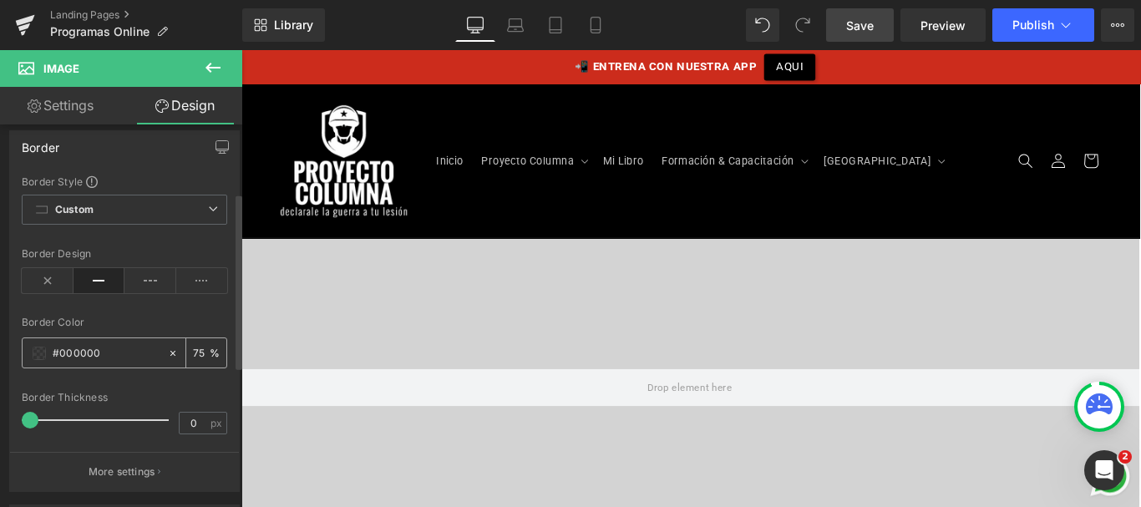
click at [99, 354] on input "#000000" at bounding box center [106, 353] width 107 height 18
click at [110, 352] on input "#000000" at bounding box center [106, 353] width 107 height 18
type input "#f"
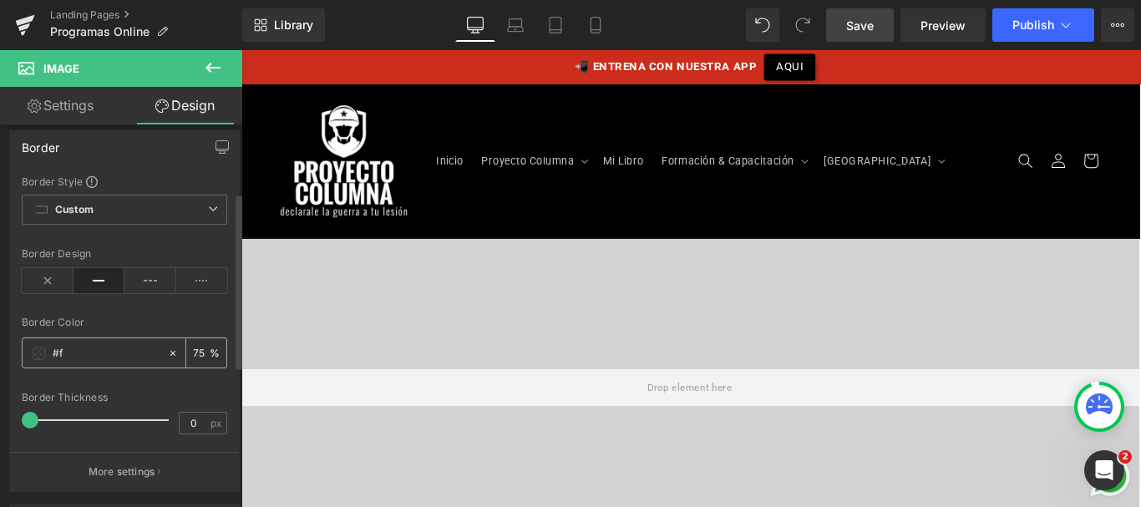
type input "0"
type input "#fff"
type input "100"
click at [95, 353] on input "#fff" at bounding box center [106, 353] width 107 height 18
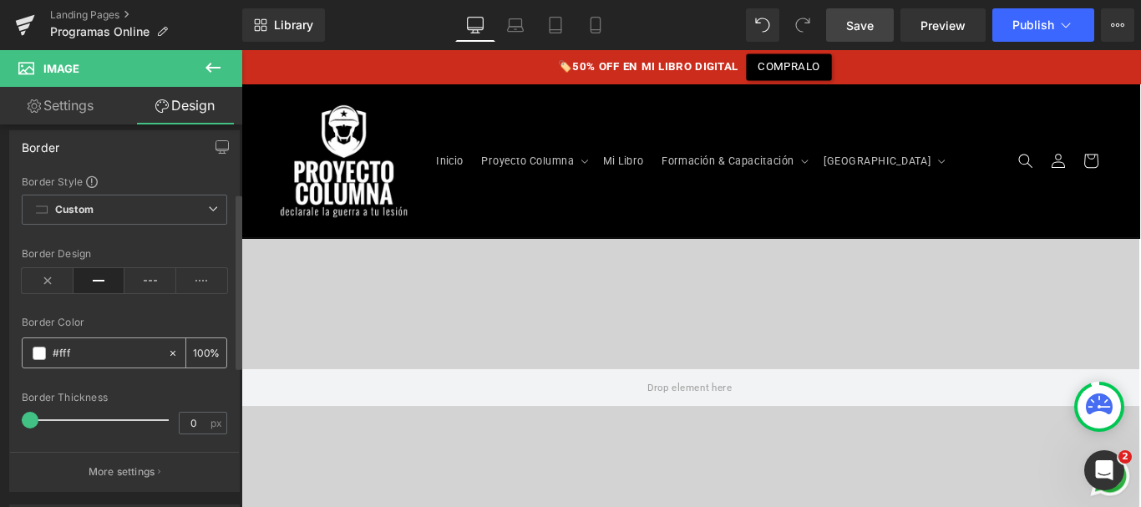
click at [95, 353] on input "#fff" at bounding box center [106, 353] width 107 height 18
type input "#ffffff"
click at [46, 281] on icon at bounding box center [48, 280] width 52 height 25
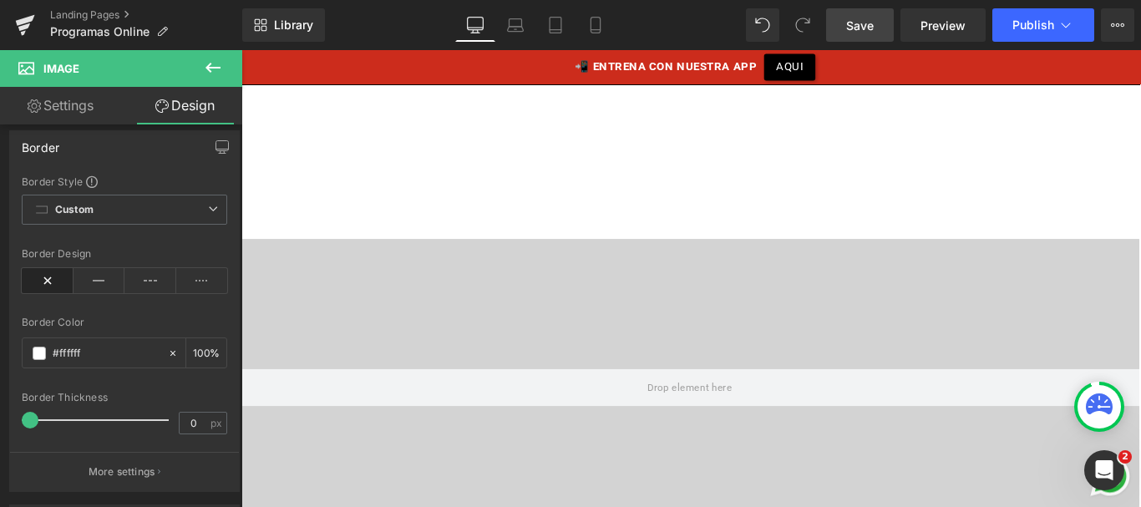
scroll to position [3376, 0]
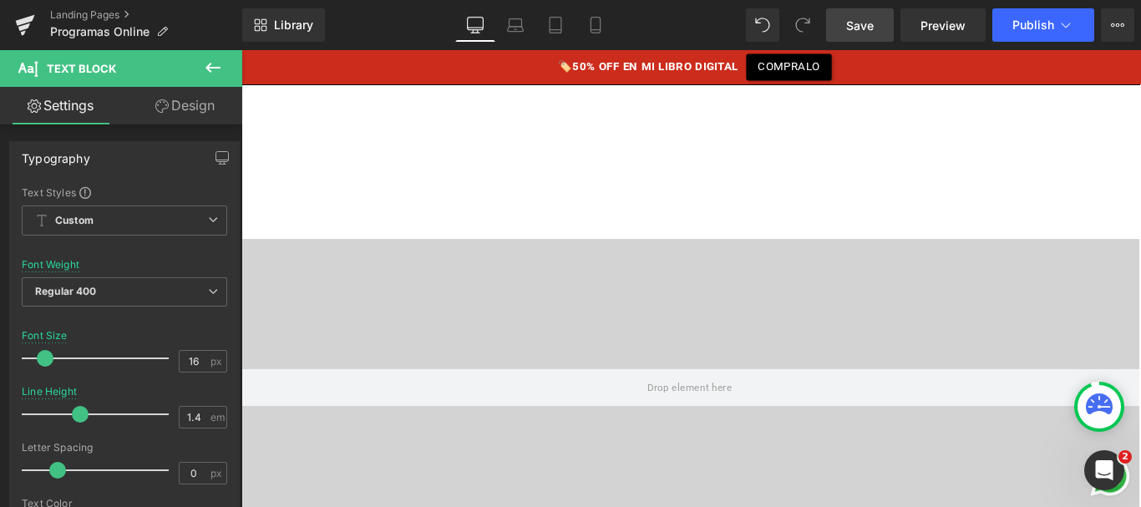
drag, startPoint x: 1078, startPoint y: 410, endPoint x: 1142, endPoint y: 423, distance: 64.7
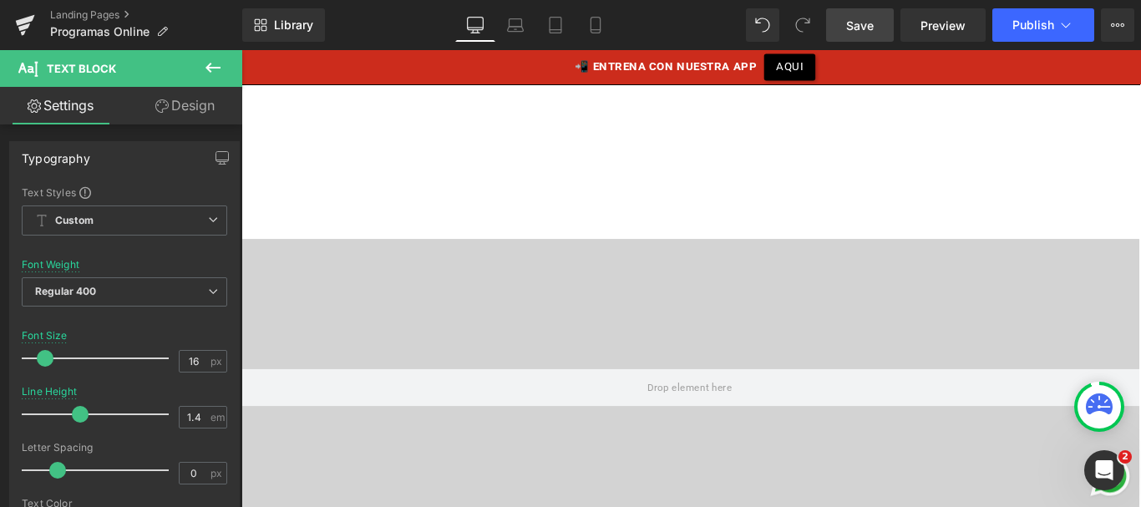
click at [855, 31] on span "Save" at bounding box center [860, 26] width 28 height 18
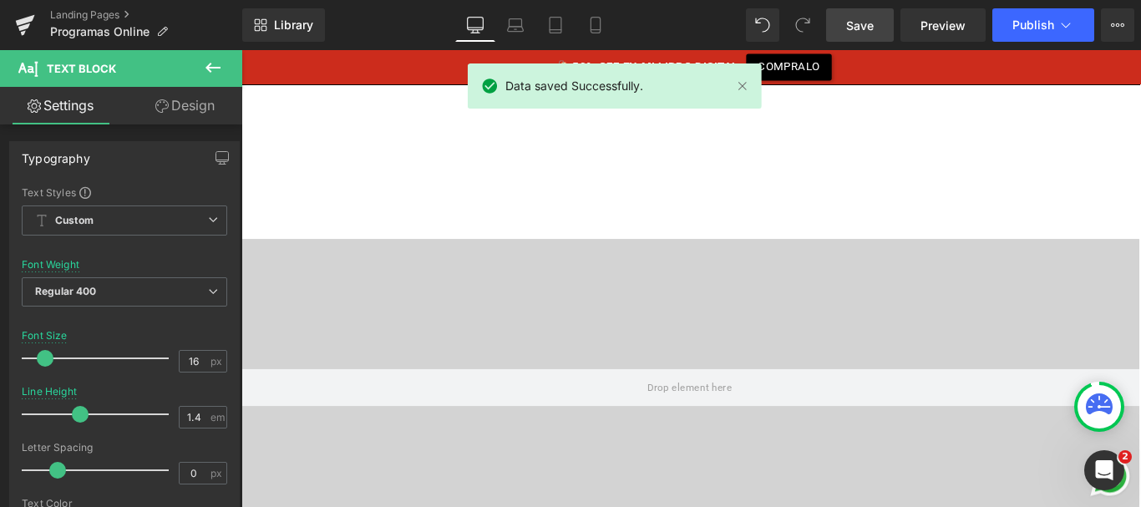
scroll to position [3918, 0]
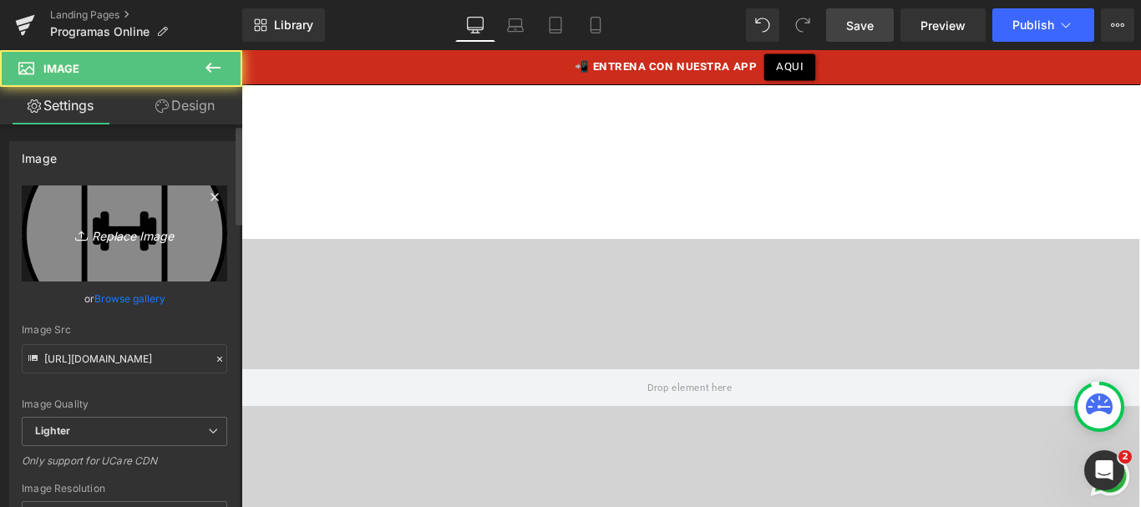
click at [122, 225] on icon "Replace Image" at bounding box center [125, 233] width 134 height 21
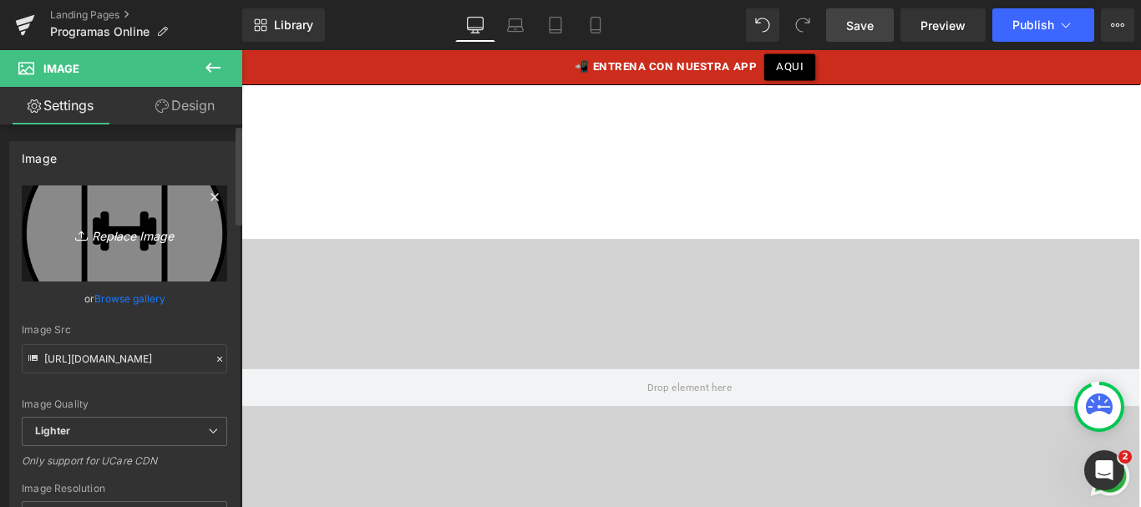
type input "C:\fakepath\icono-instagram.png"
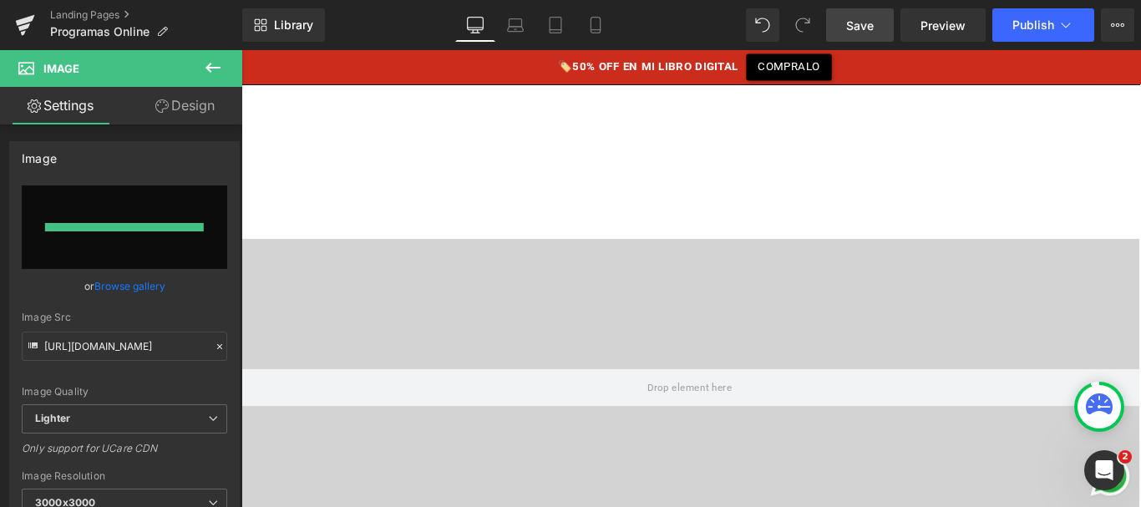
type input "[URL][DOMAIN_NAME]"
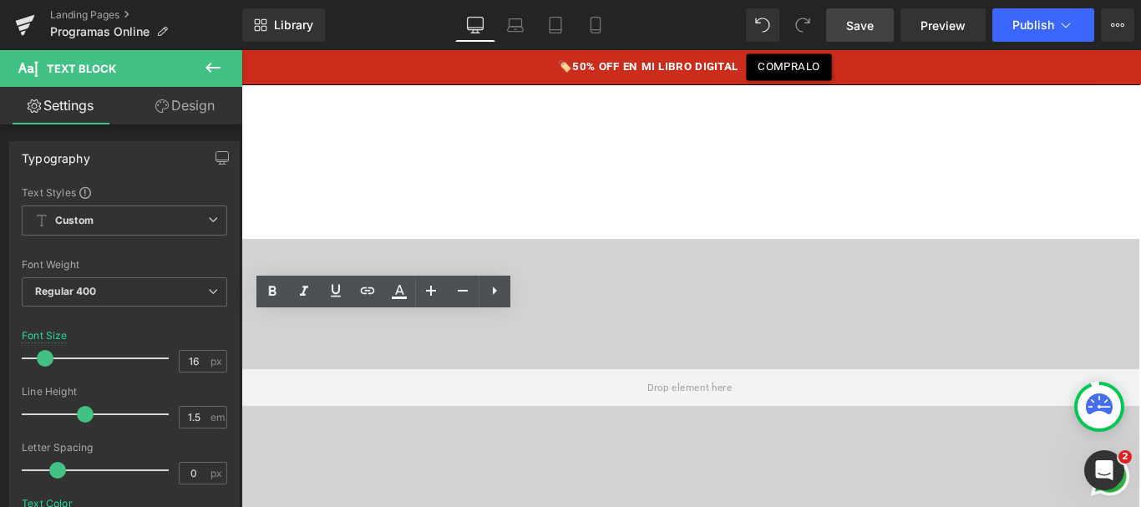
drag, startPoint x: 289, startPoint y: 363, endPoint x: 472, endPoint y: 396, distance: 186.0
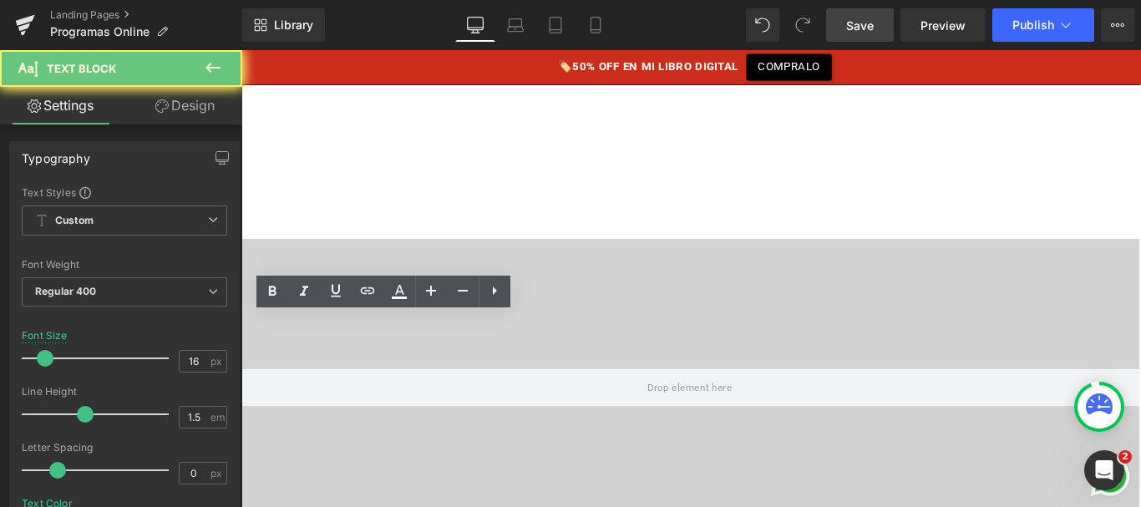
drag, startPoint x: 456, startPoint y: 398, endPoint x: 306, endPoint y: 375, distance: 152.2
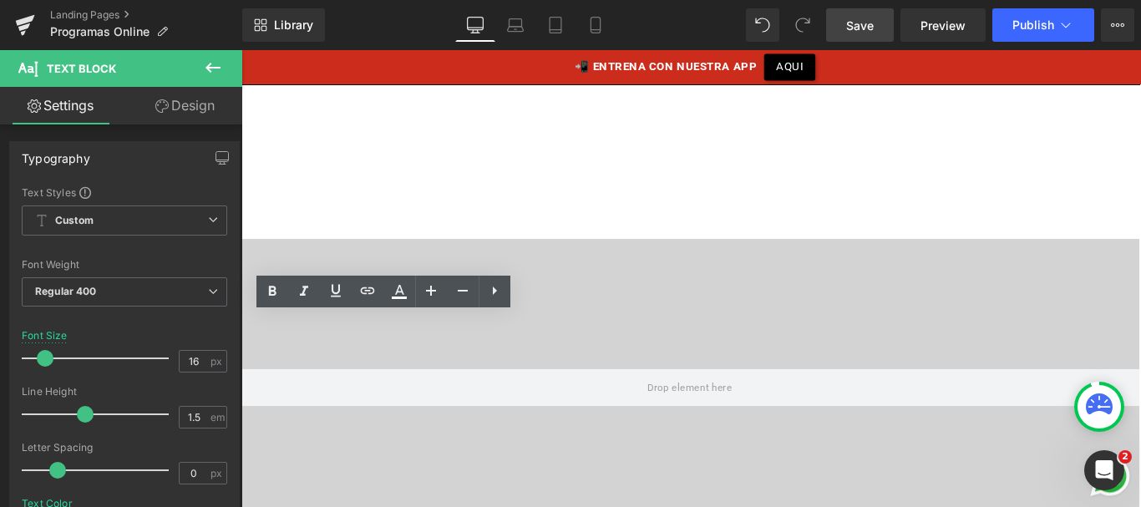
drag, startPoint x: 452, startPoint y: 406, endPoint x: 303, endPoint y: 366, distance: 154.0
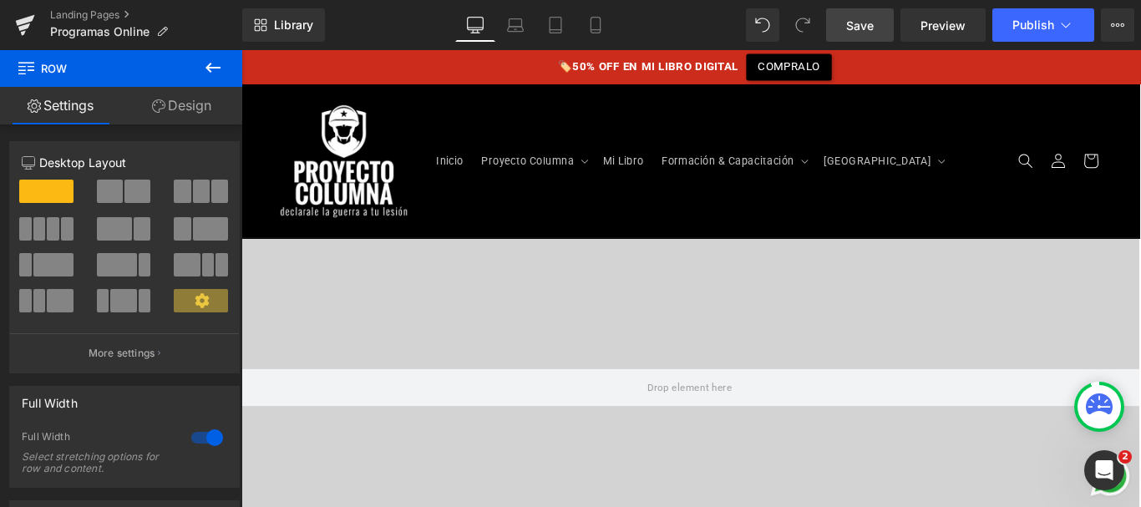
scroll to position [3974, 0]
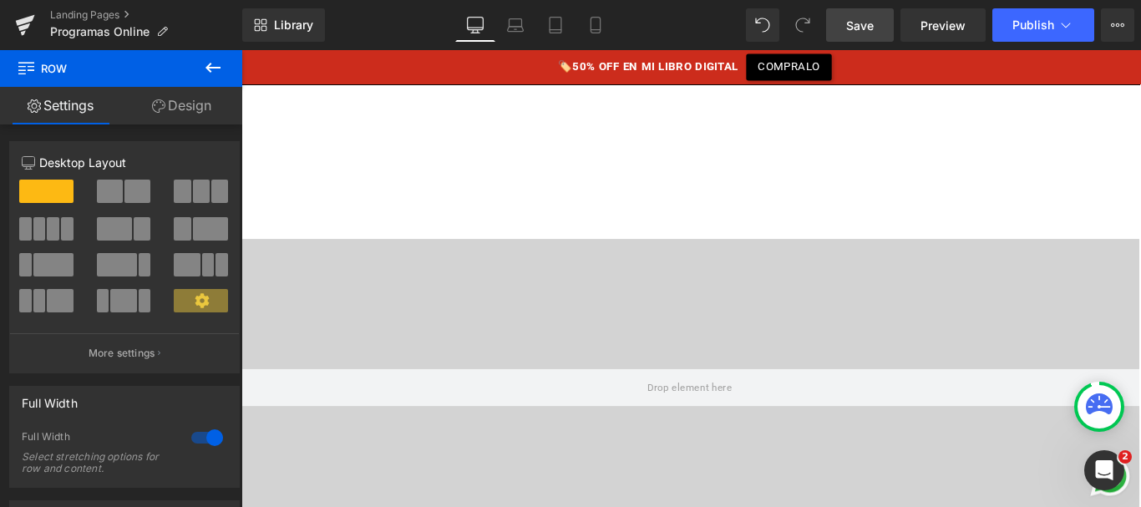
scroll to position [4077, 0]
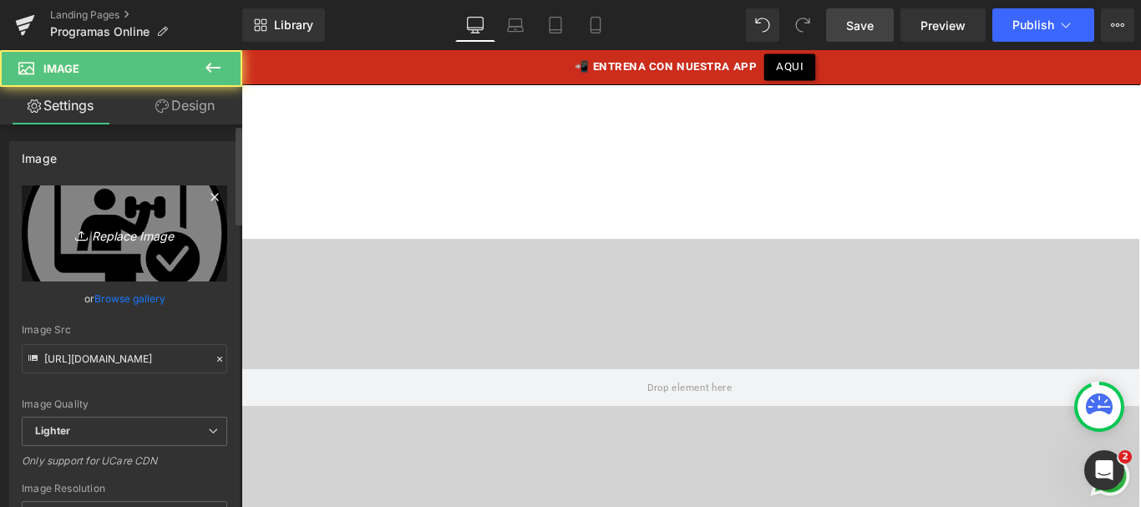
click at [81, 230] on icon at bounding box center [83, 235] width 17 height 17
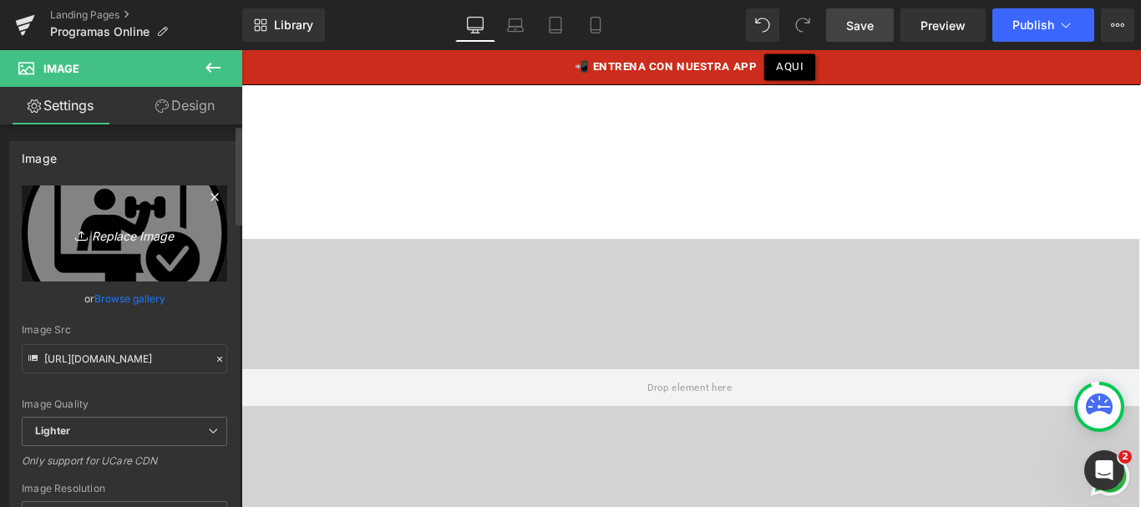
type input "C:\fakepath\icono-dos.png"
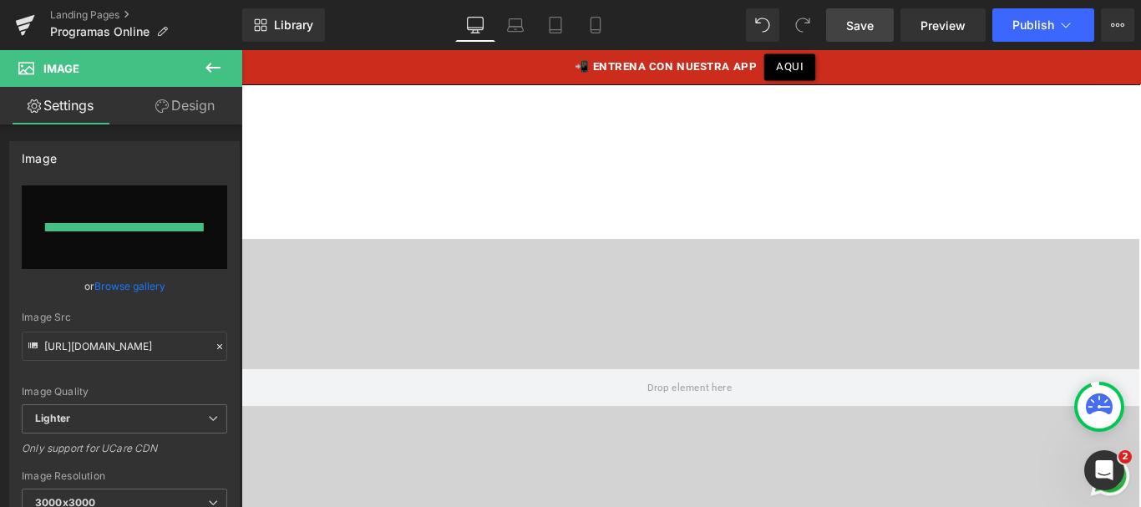
type input "[URL][DOMAIN_NAME]"
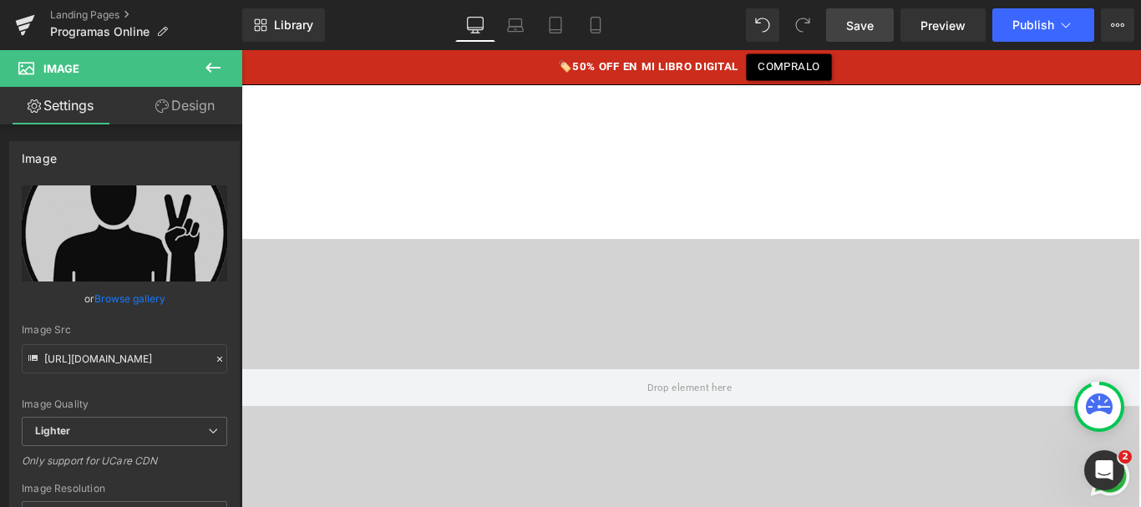
scroll to position [4062, 0]
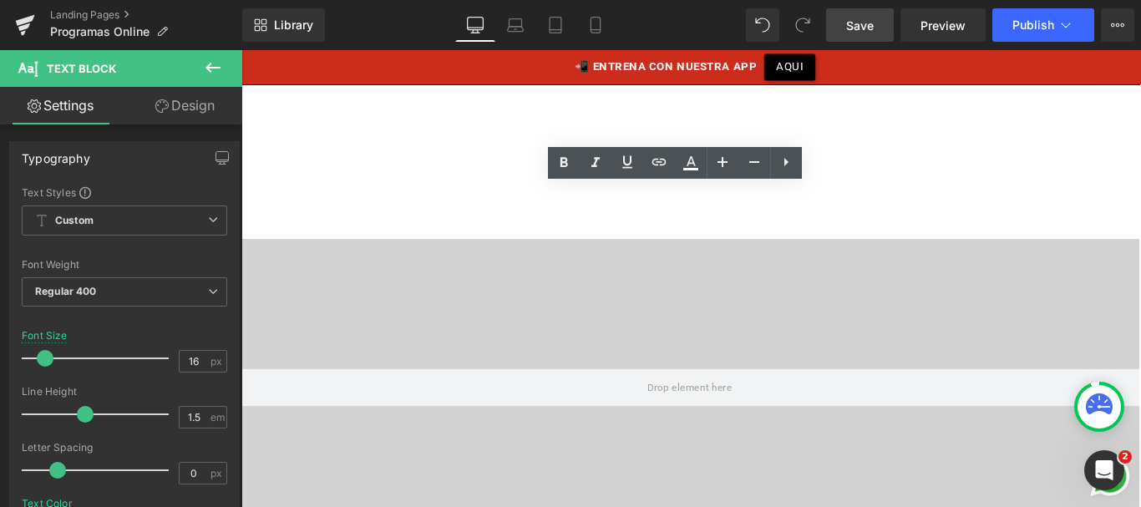
drag, startPoint x: 625, startPoint y: 221, endPoint x: 695, endPoint y: 233, distance: 71.1
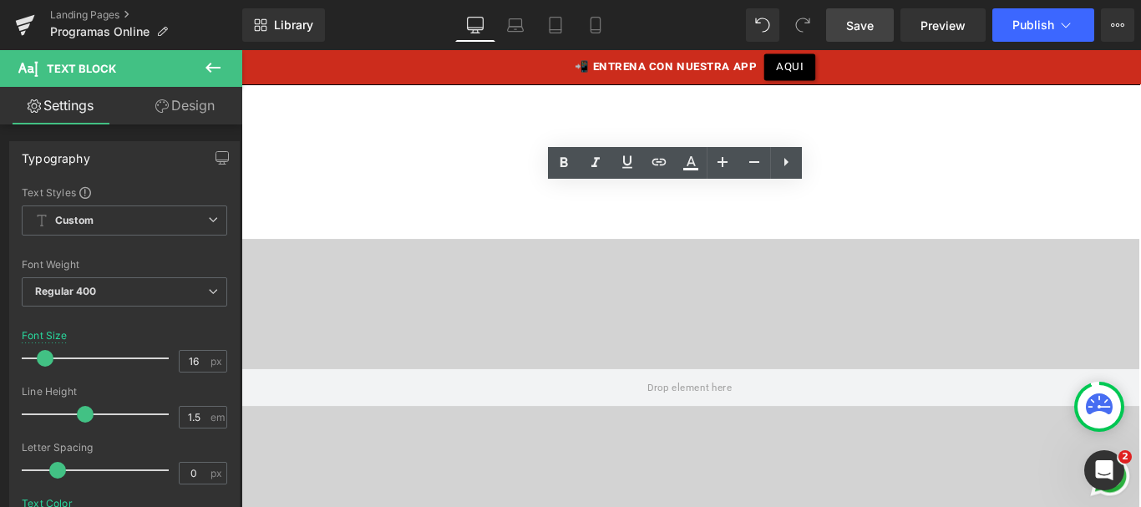
drag, startPoint x: 812, startPoint y: 278, endPoint x: 679, endPoint y: 246, distance: 136.8
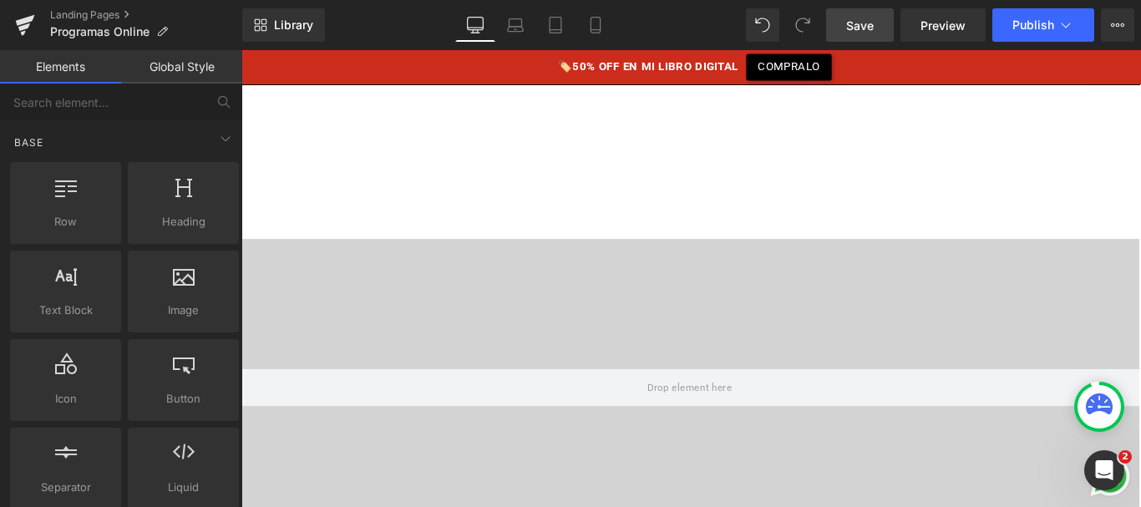
click at [859, 32] on span "Save" at bounding box center [860, 26] width 28 height 18
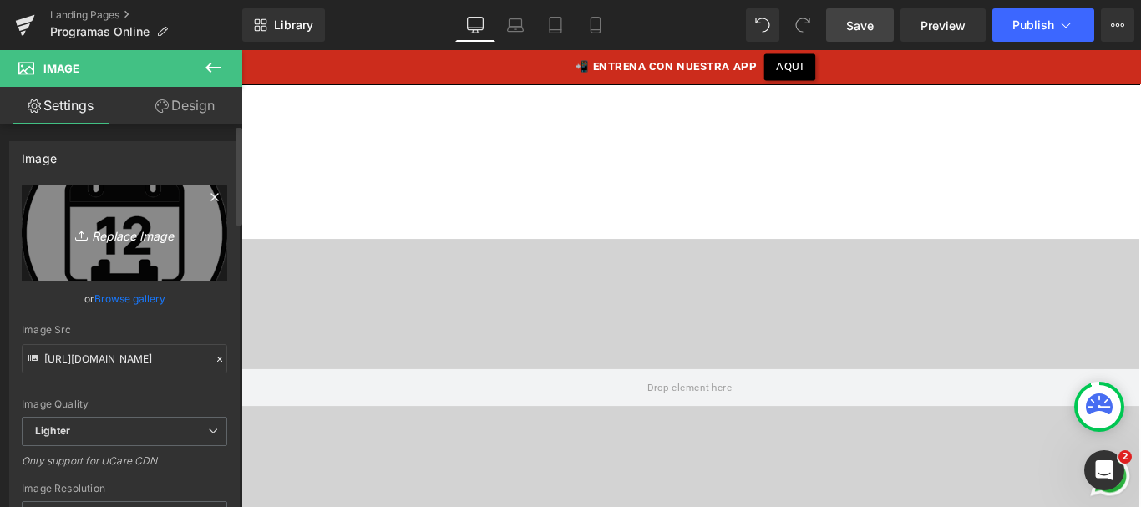
click at [117, 249] on link "Replace Image" at bounding box center [124, 233] width 205 height 96
type input "C:\fakepath\icono-columna.png"
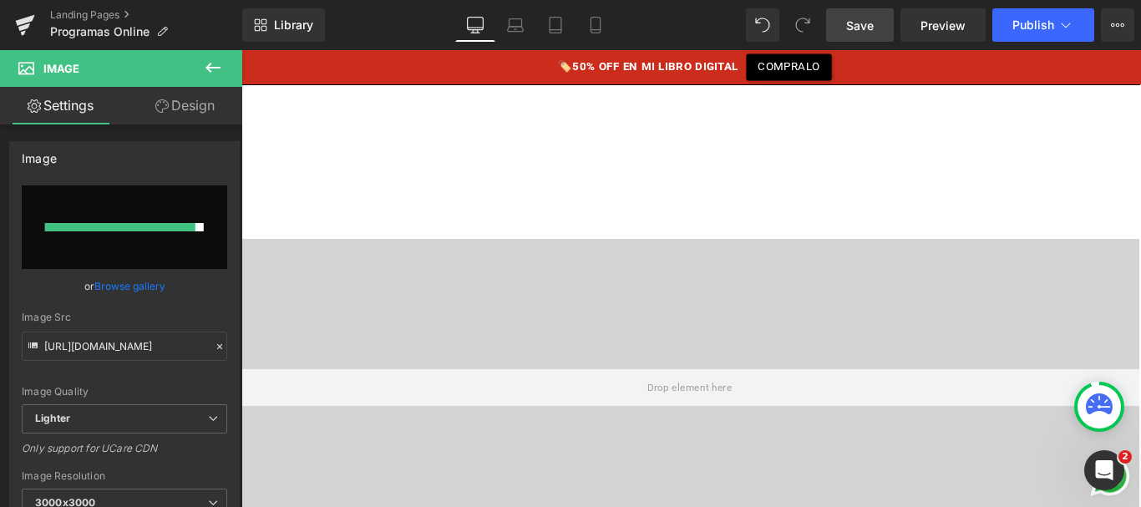
type input "[URL][DOMAIN_NAME]"
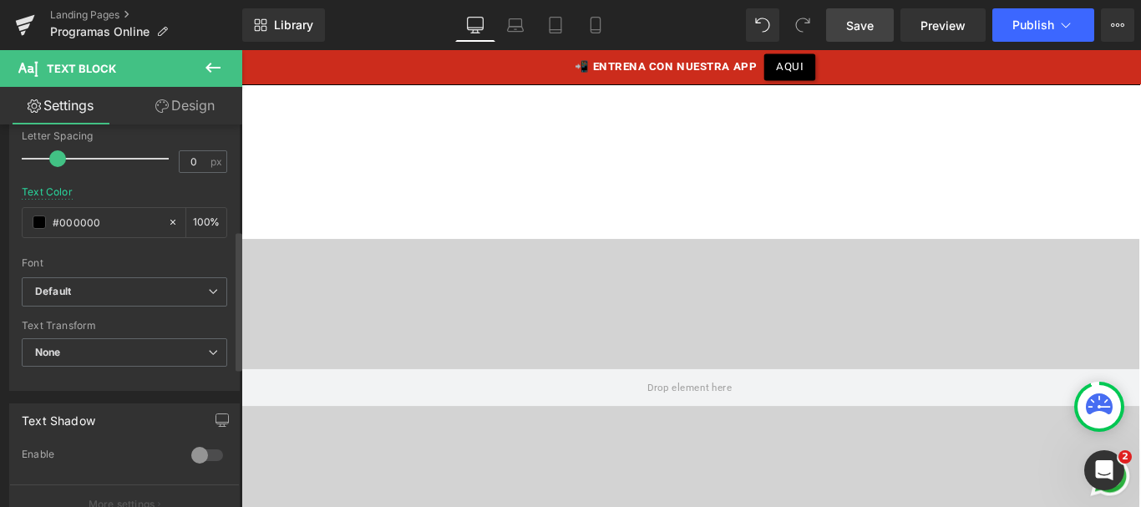
scroll to position [290, 0]
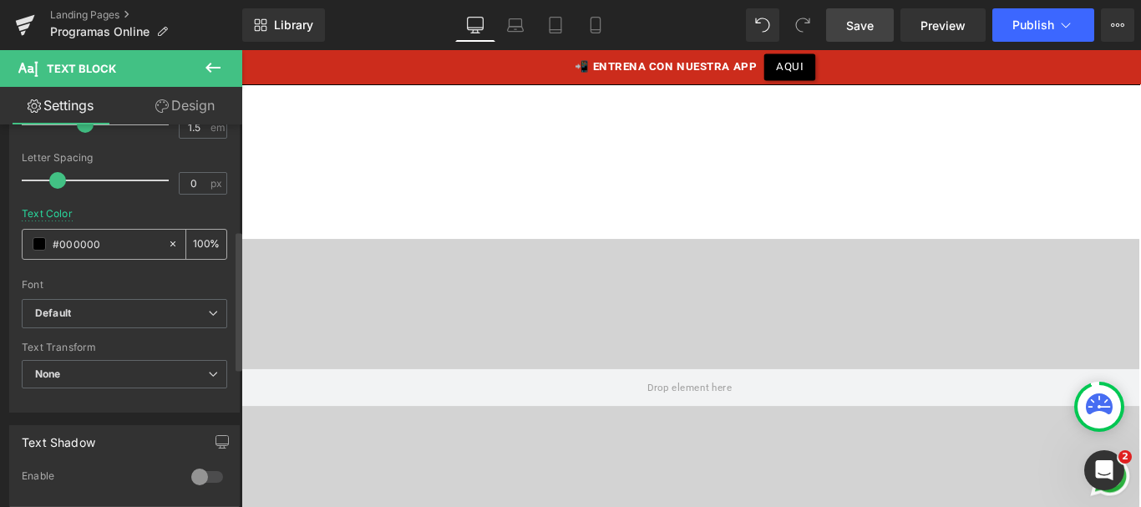
click at [89, 253] on input "#000000" at bounding box center [106, 244] width 107 height 18
type input "#fff"
type input "100"
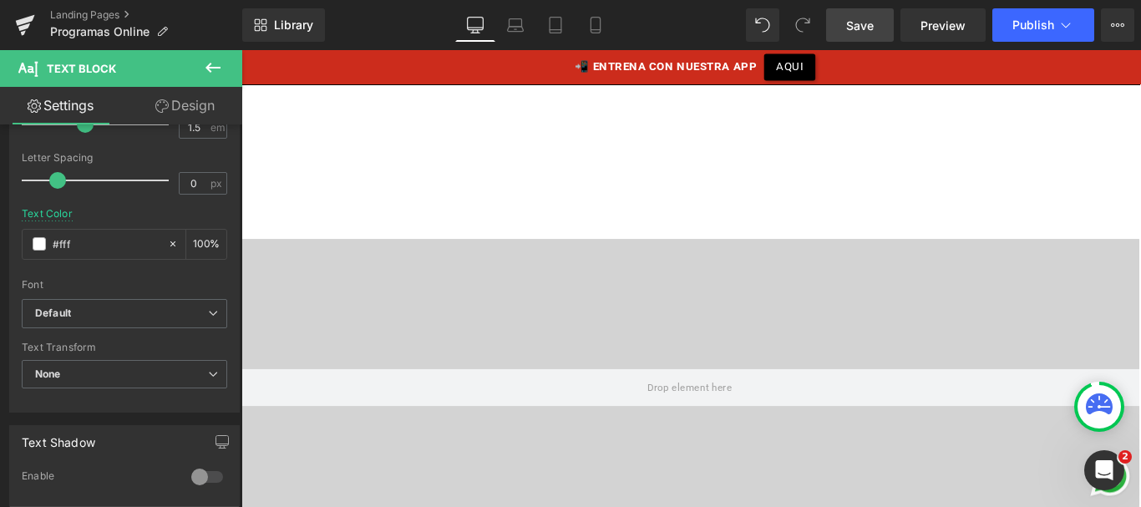
type input "#ffffff"
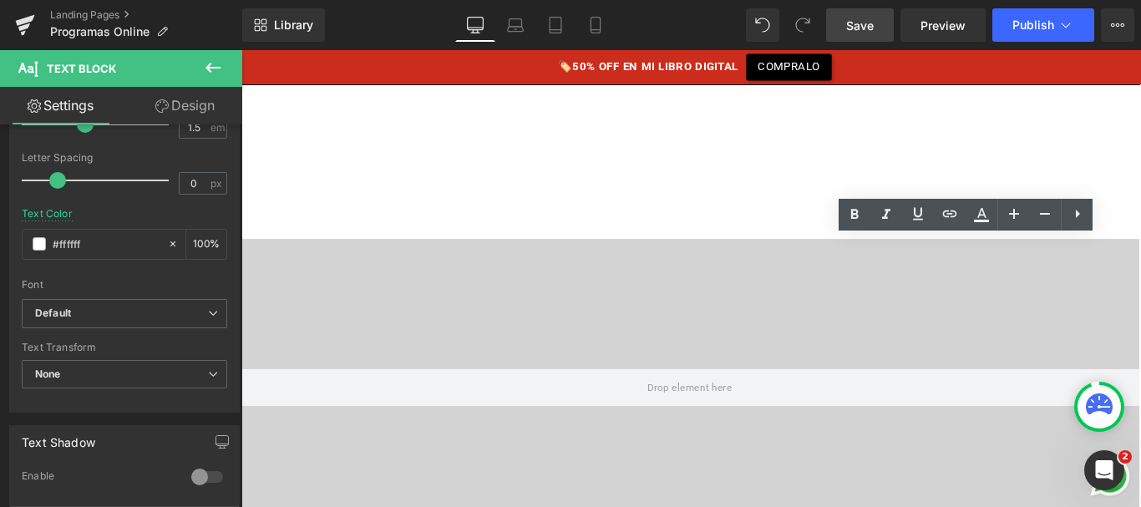
drag, startPoint x: 968, startPoint y: 276, endPoint x: 1184, endPoint y: 337, distance: 224.8
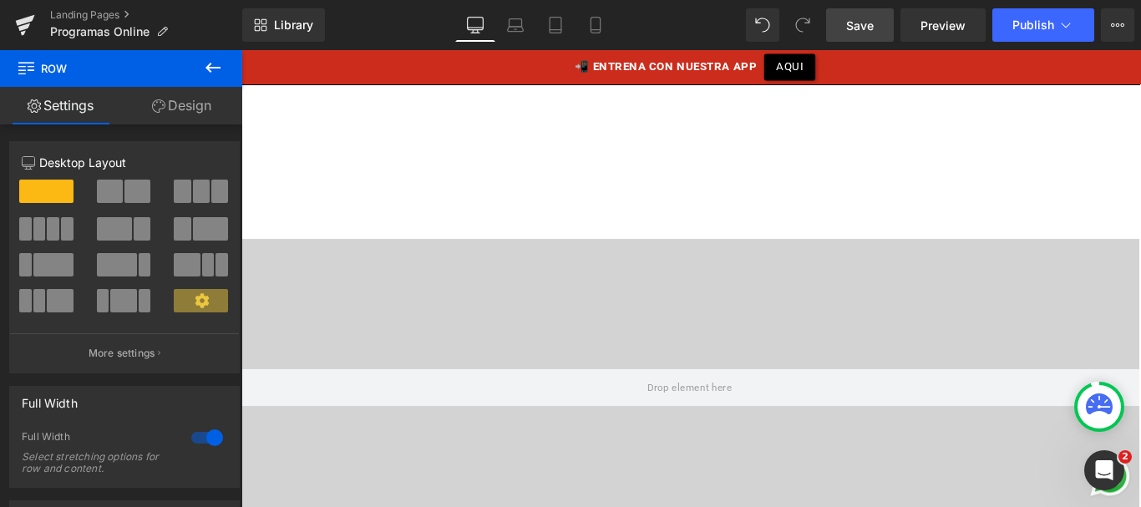
scroll to position [3998, 0]
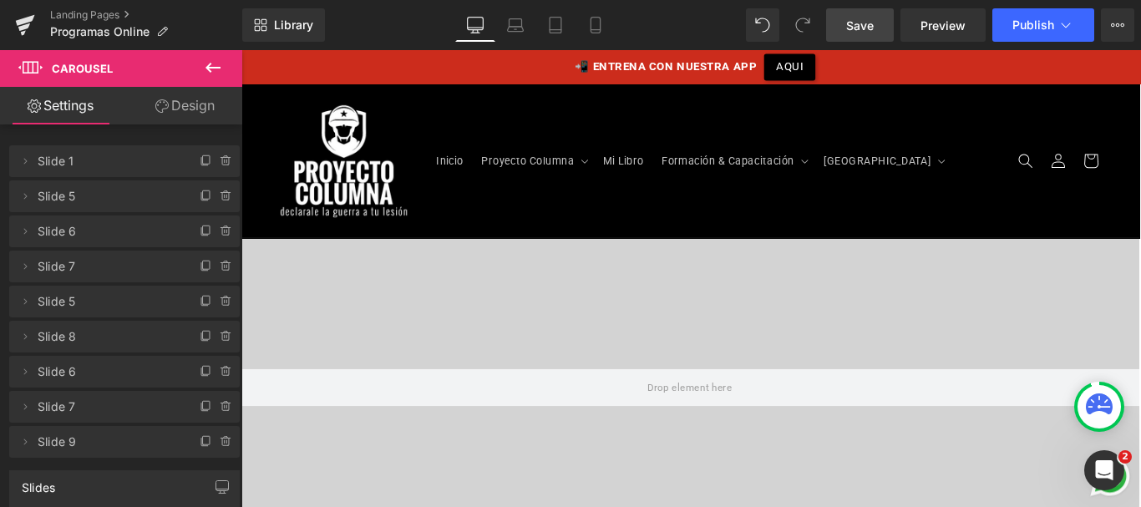
scroll to position [3932, 0]
click at [399, 66] on div "📲 ENTRENA CON NUESTRA APP AQUI" at bounding box center [746, 69] width 1011 height 38
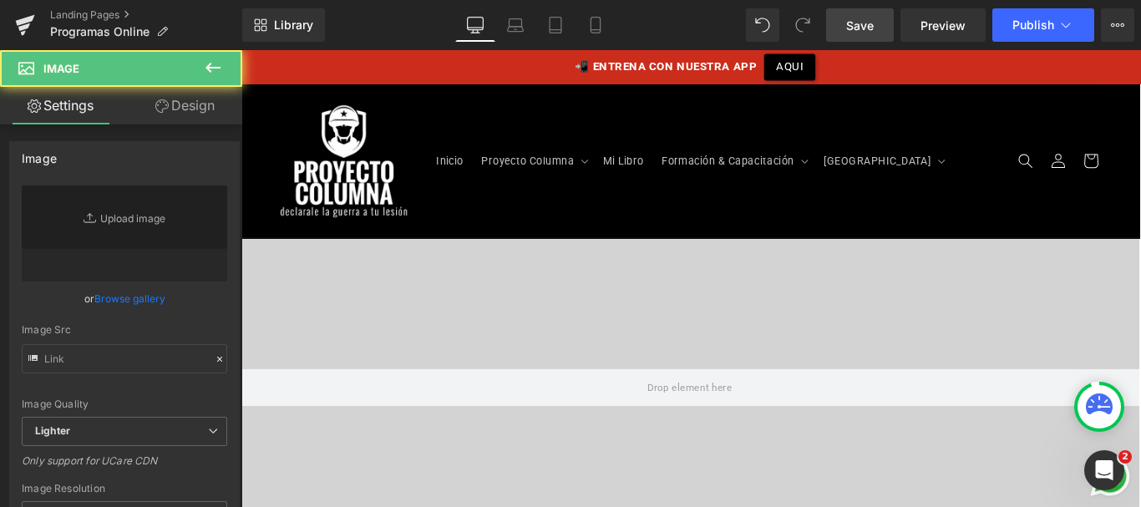
type input "[URL][DOMAIN_NAME]"
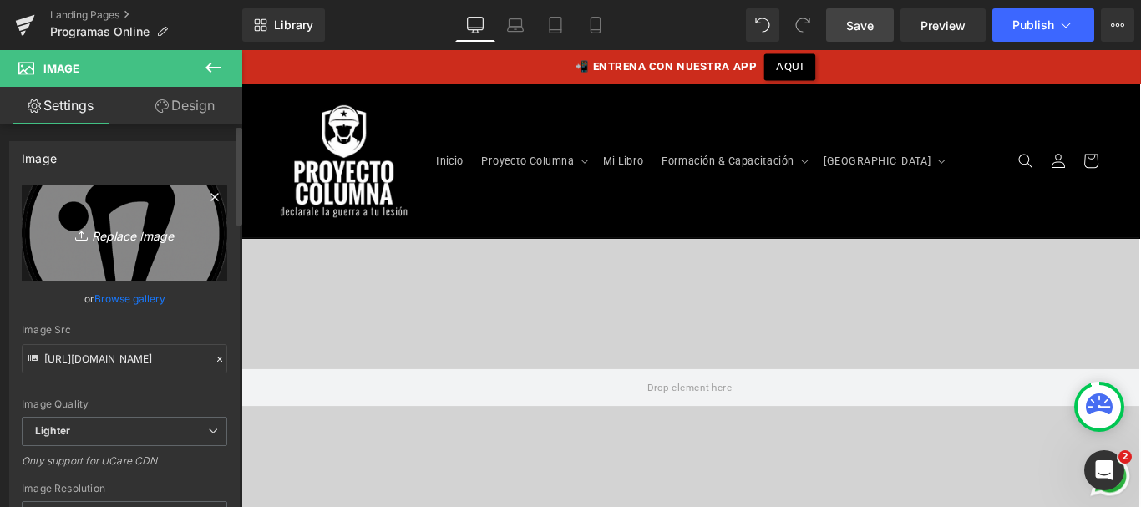
click at [137, 248] on link "Replace Image" at bounding box center [124, 233] width 205 height 96
type input "C:\fakepath\icono-cronometro.png"
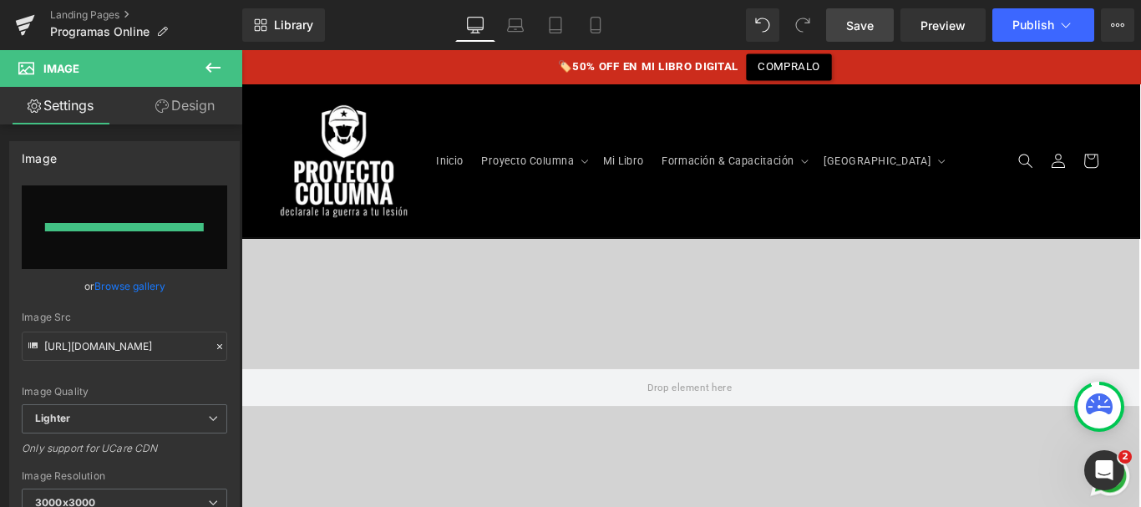
type input "[URL][DOMAIN_NAME]"
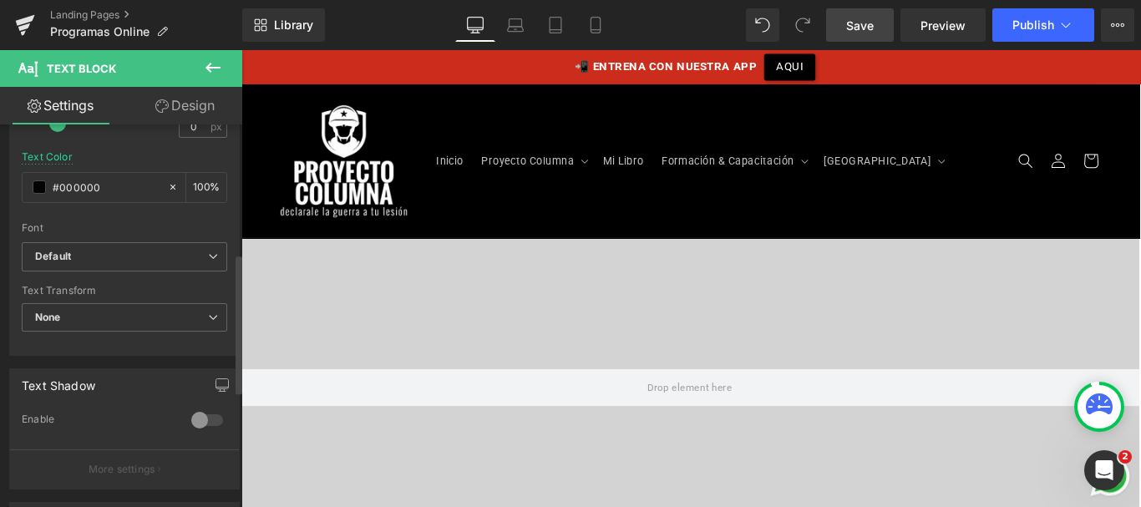
scroll to position [353, 0]
click at [94, 178] on input "#000000" at bounding box center [106, 180] width 107 height 18
click at [83, 175] on input "#000000" at bounding box center [106, 180] width 107 height 18
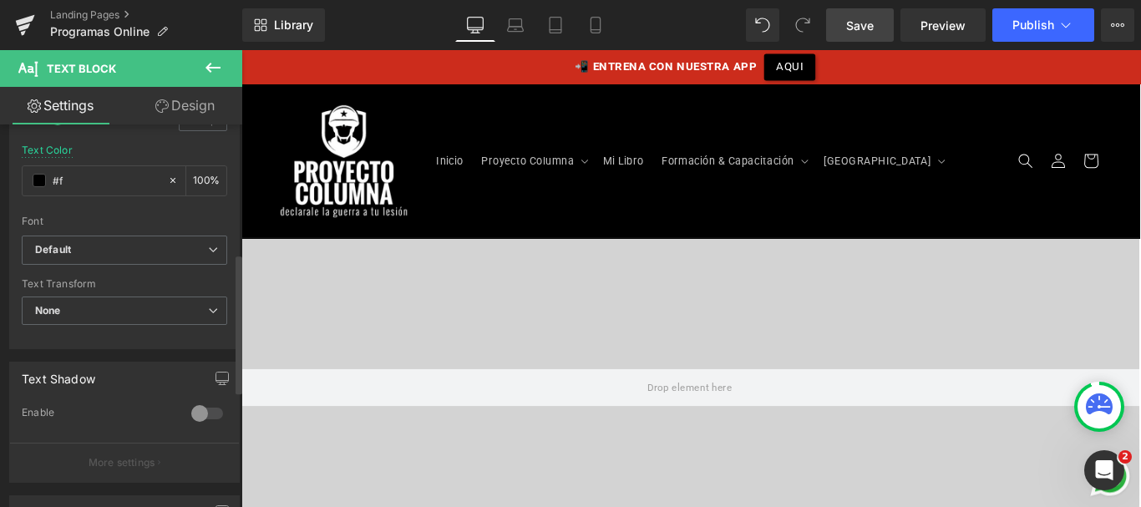
type input "#ff"
type input "0"
type input "#fff"
type input "100"
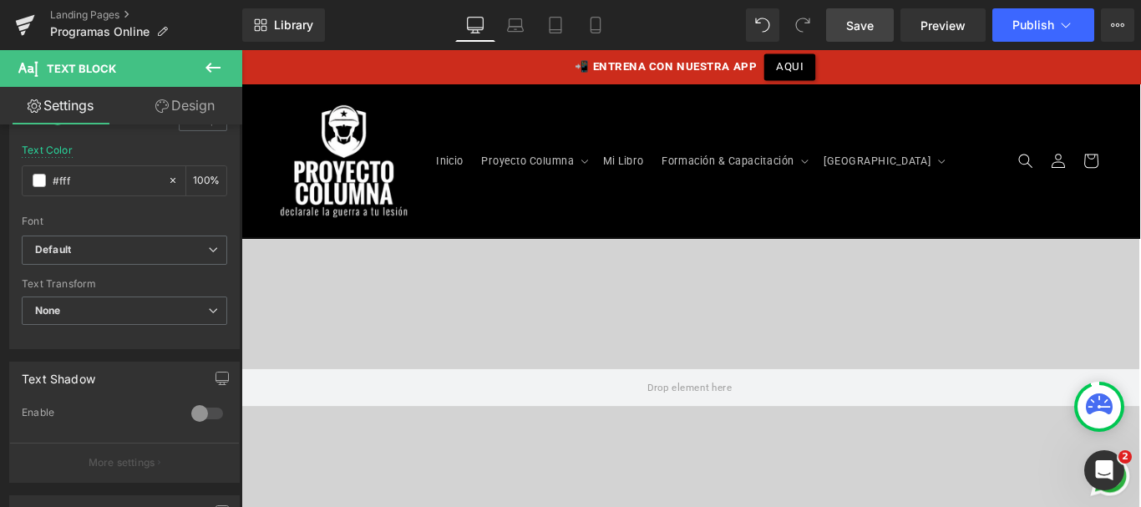
type input "#ffffff"
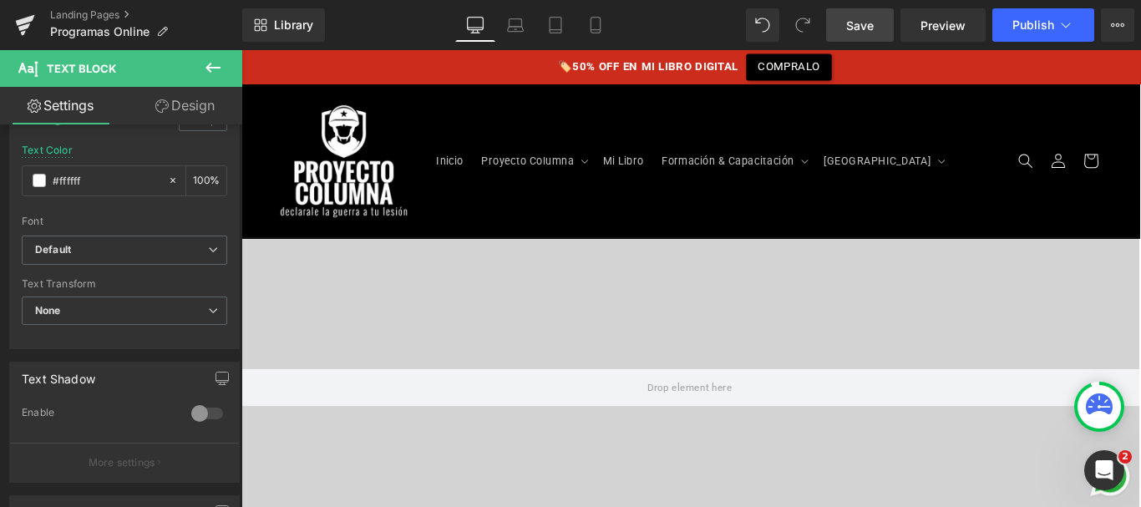
click at [871, 27] on span "Save" at bounding box center [860, 26] width 28 height 18
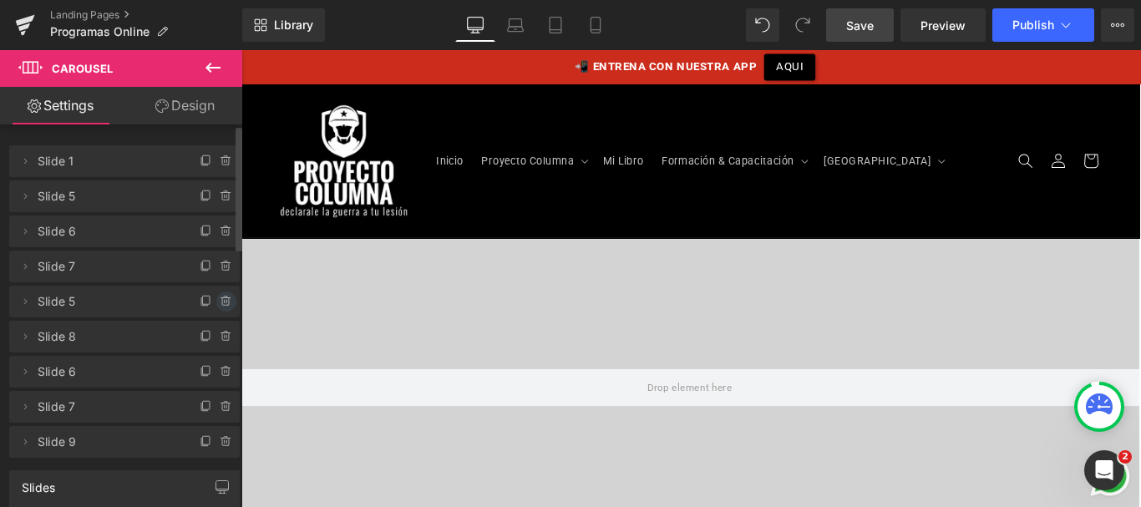
click at [224, 297] on icon at bounding box center [225, 298] width 3 height 2
click at [213, 299] on button "Delete" at bounding box center [208, 303] width 53 height 22
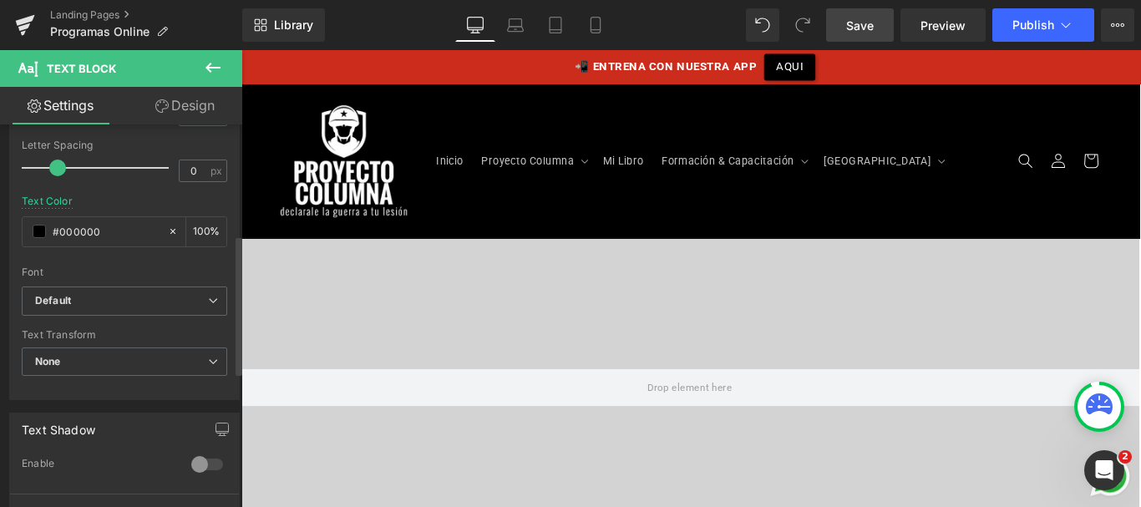
scroll to position [296, 0]
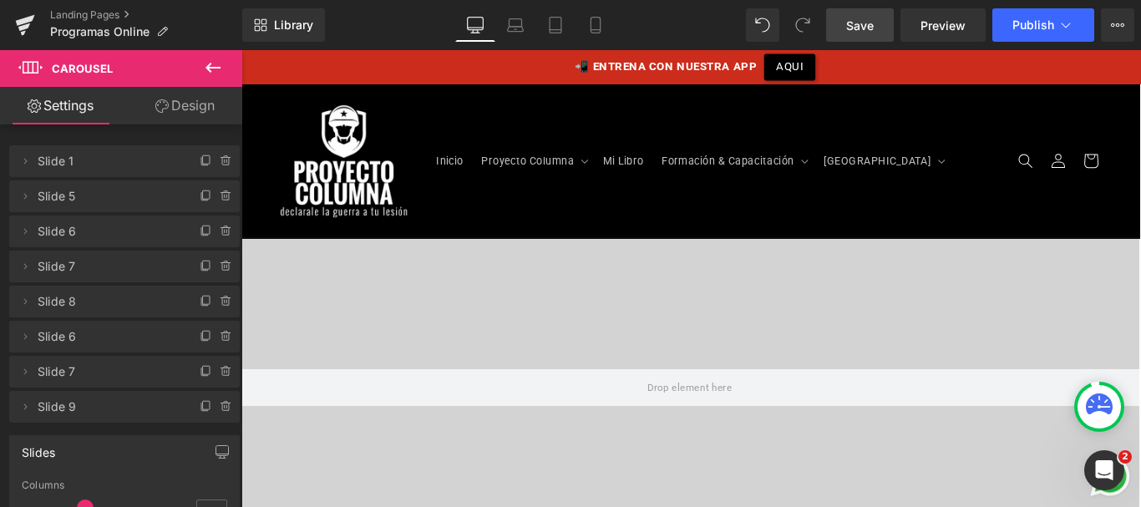
click at [865, 24] on span "Save" at bounding box center [860, 26] width 28 height 18
